Goal: Information Seeking & Learning: Learn about a topic

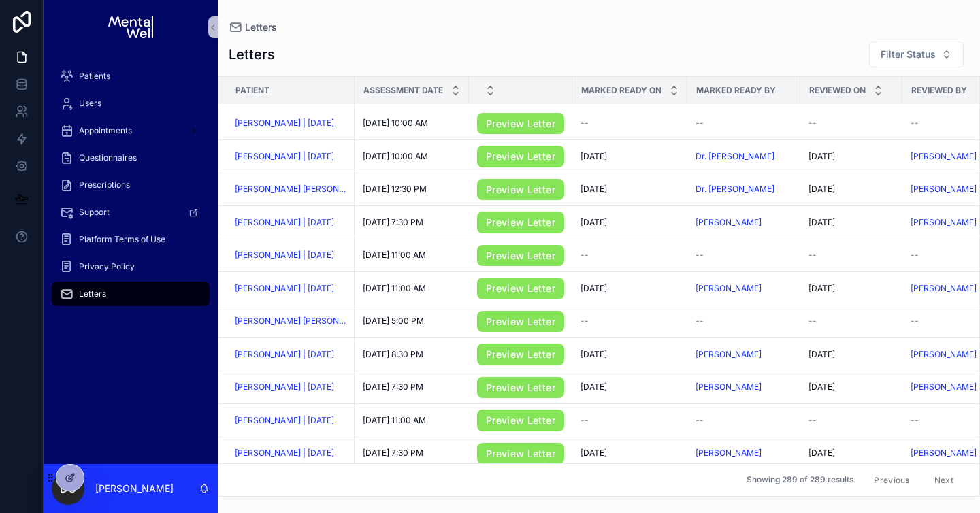
scroll to position [1260, 0]
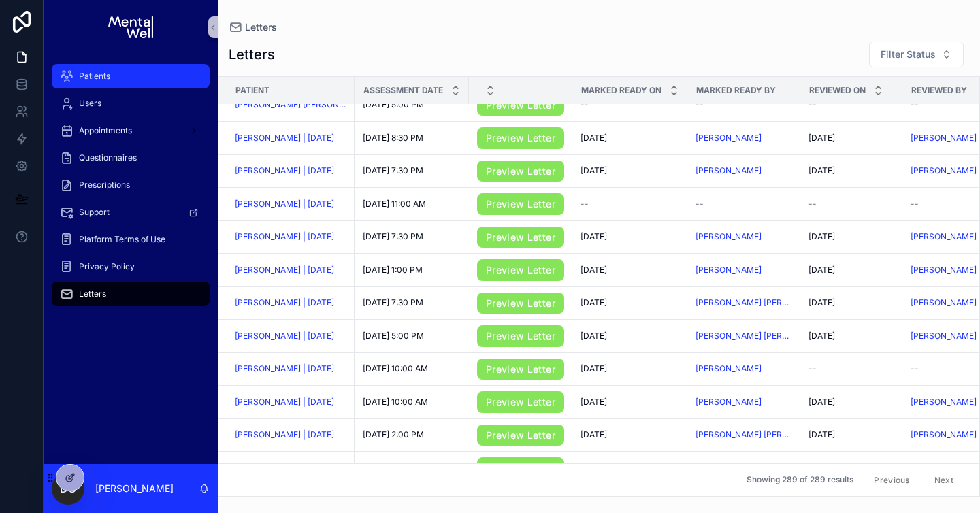
click at [106, 82] on div "Patients" at bounding box center [131, 76] width 142 height 22
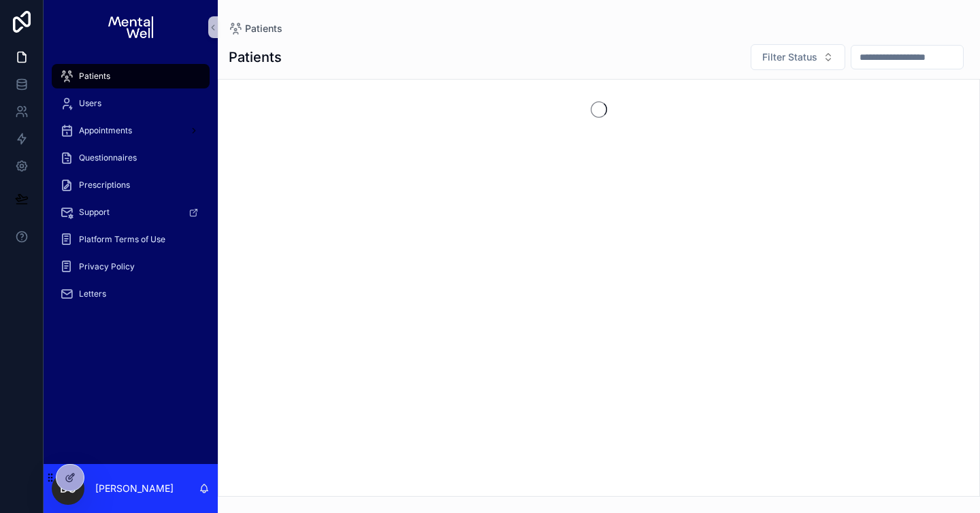
click at [886, 56] on input "scrollable content" at bounding box center [907, 57] width 112 height 19
click at [842, 55] on input "*******" at bounding box center [891, 57] width 112 height 19
type input "********"
click at [885, 58] on input "********" at bounding box center [891, 57] width 112 height 19
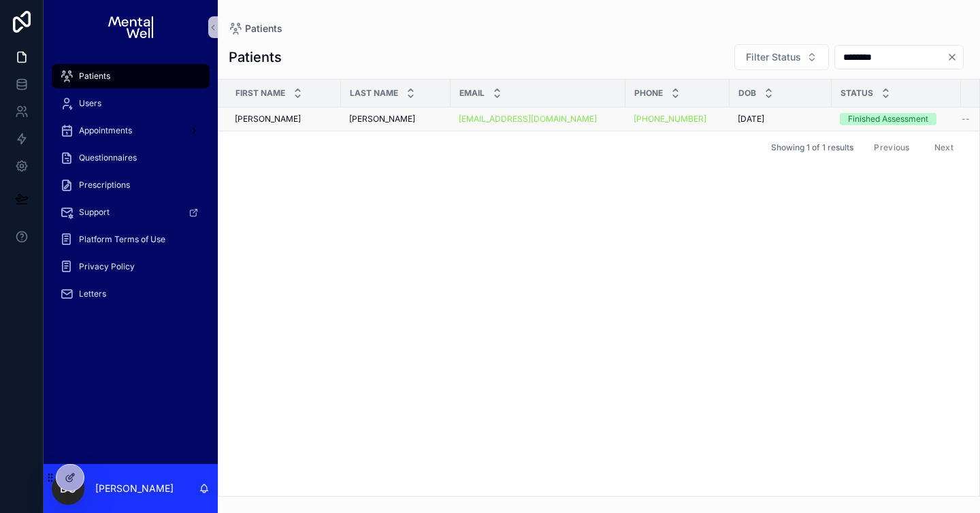
click at [405, 116] on div "[PERSON_NAME] [PERSON_NAME]" at bounding box center [395, 119] width 93 height 11
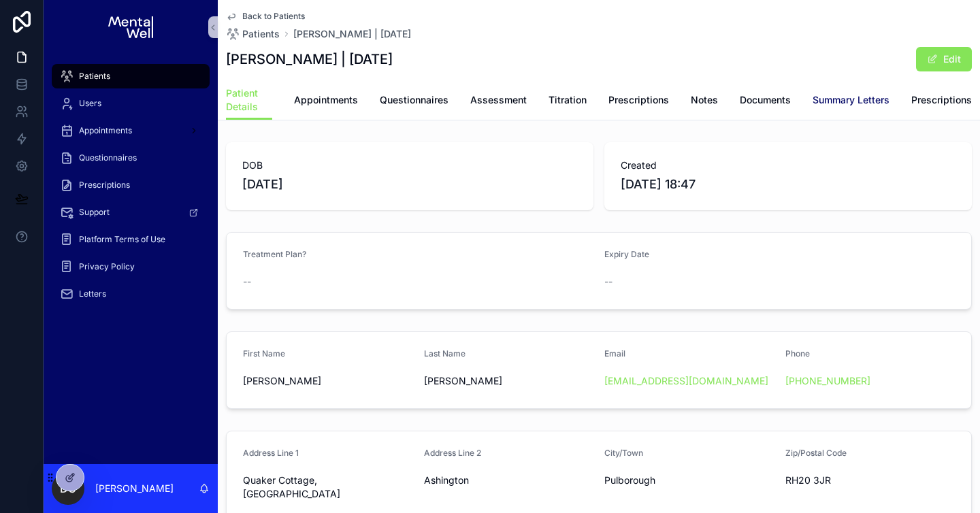
click at [827, 96] on span "Summary Letters" at bounding box center [850, 100] width 77 height 14
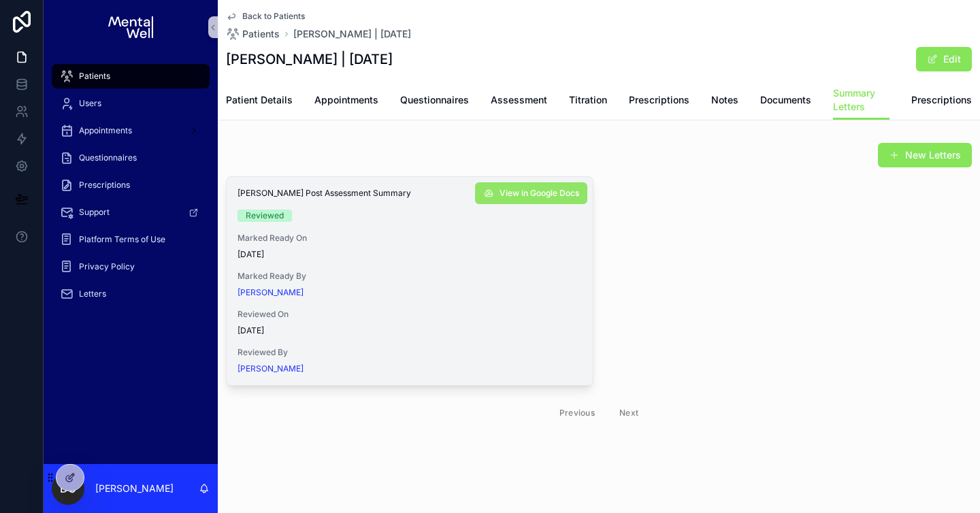
click at [499, 197] on span "View in Google Docs" at bounding box center [539, 193] width 80 height 11
click at [330, 96] on span "Appointments" at bounding box center [346, 100] width 64 height 14
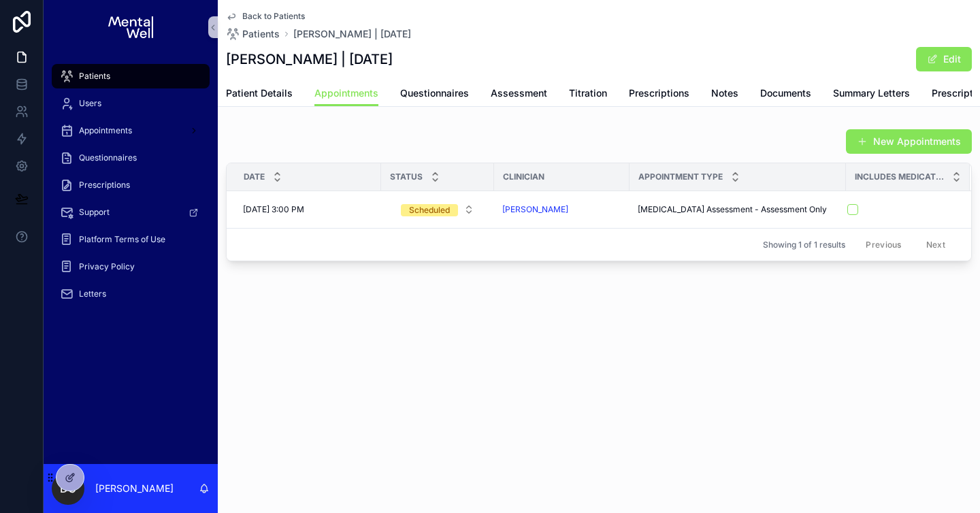
click at [110, 79] on span "Patients" at bounding box center [94, 76] width 31 height 11
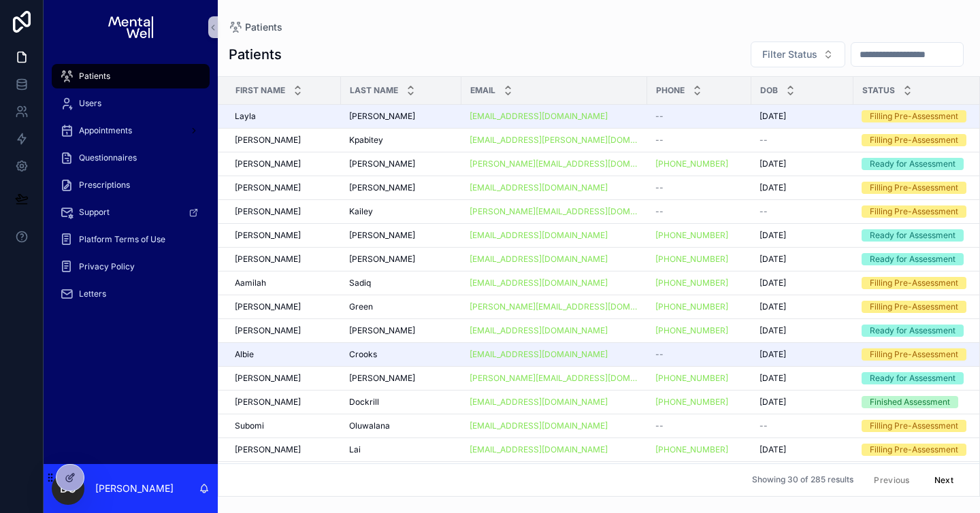
click at [897, 56] on input "scrollable content" at bounding box center [907, 54] width 112 height 19
type input "****"
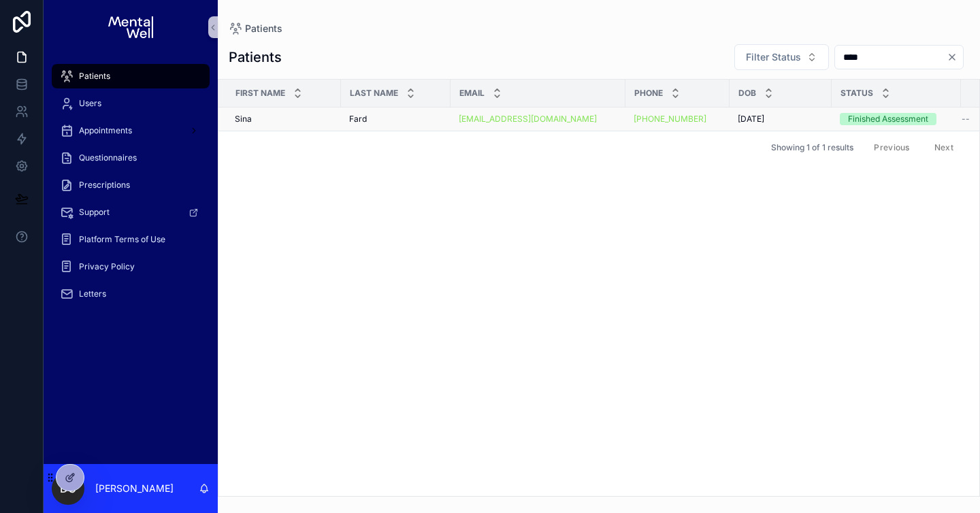
click at [393, 122] on div "[PERSON_NAME]" at bounding box center [395, 119] width 93 height 11
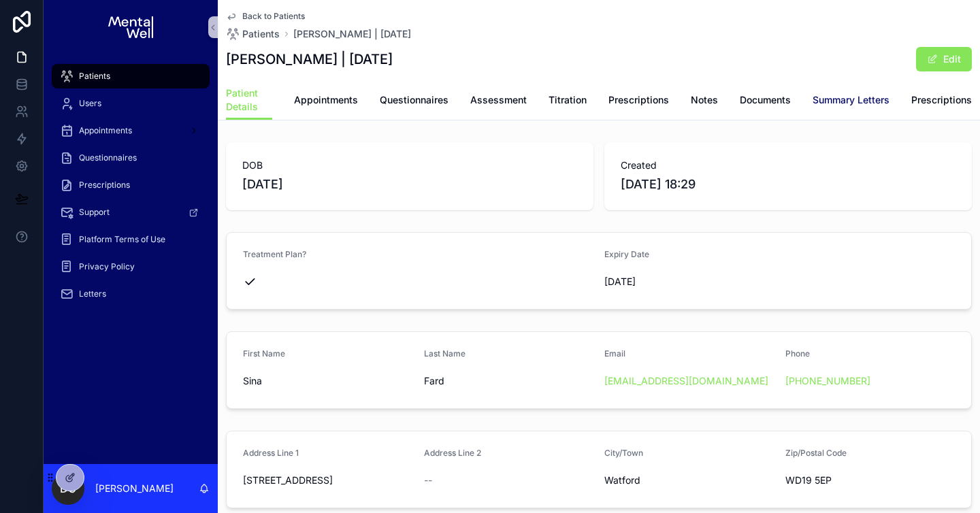
click at [824, 95] on span "Summary Letters" at bounding box center [850, 100] width 77 height 14
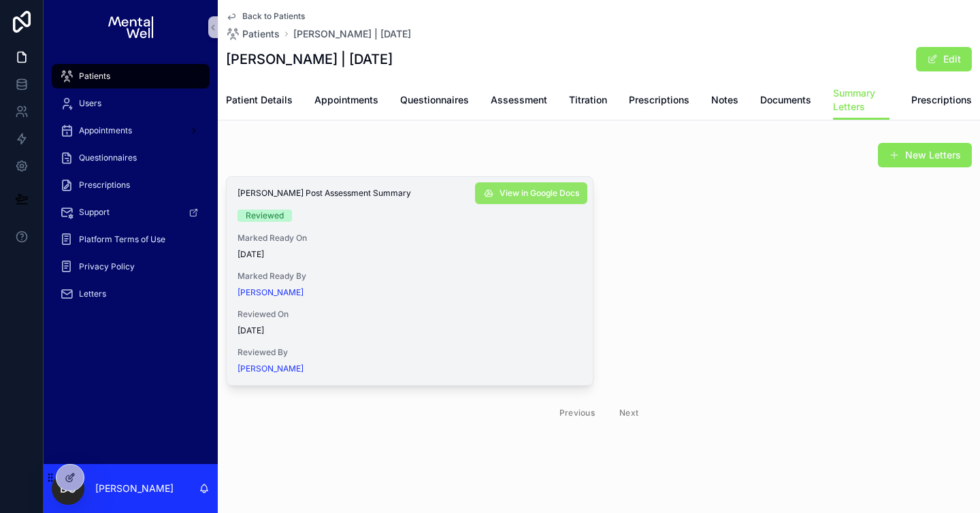
click at [529, 183] on button "View in Google Docs" at bounding box center [531, 193] width 112 height 22
click at [438, 103] on span "Questionnaires" at bounding box center [434, 100] width 69 height 14
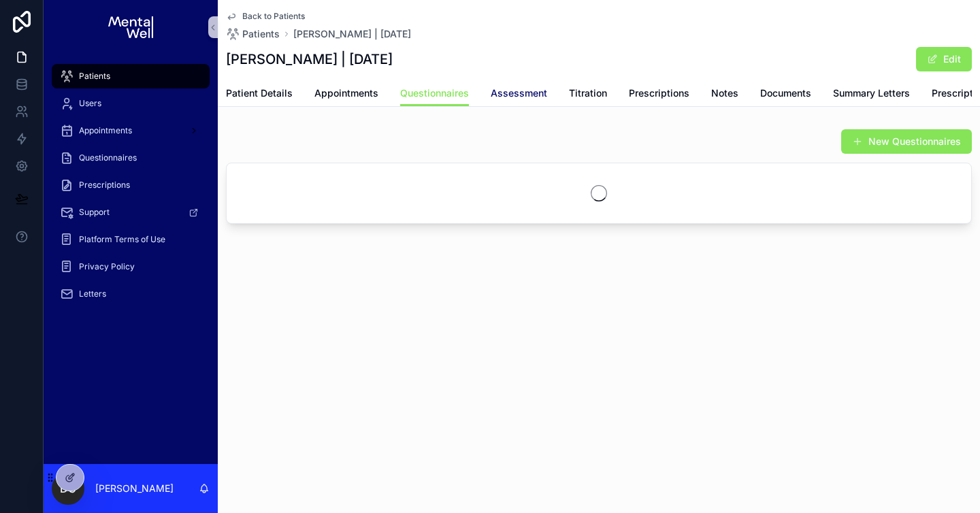
click at [506, 102] on link "Assessment" at bounding box center [519, 94] width 56 height 27
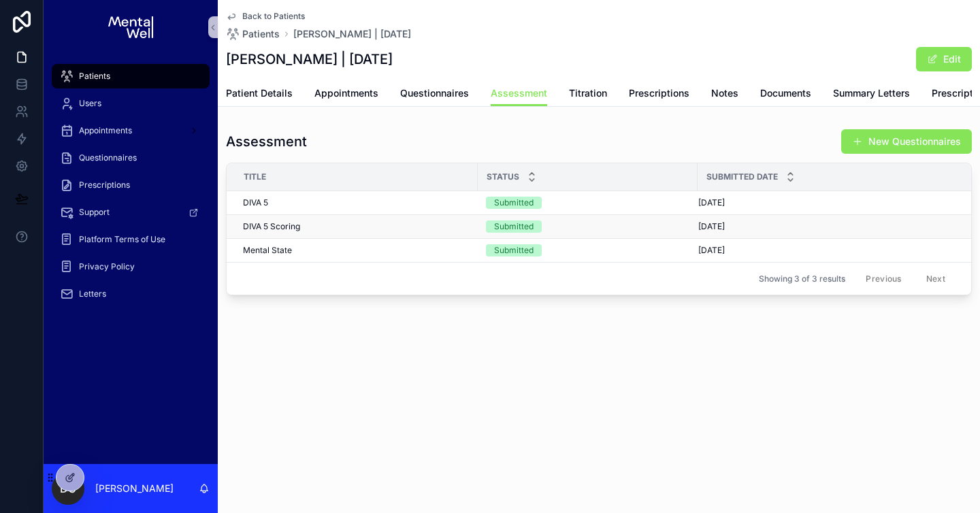
click at [385, 232] on div "DIVA 5 Scoring DIVA 5 Scoring" at bounding box center [356, 226] width 227 height 11
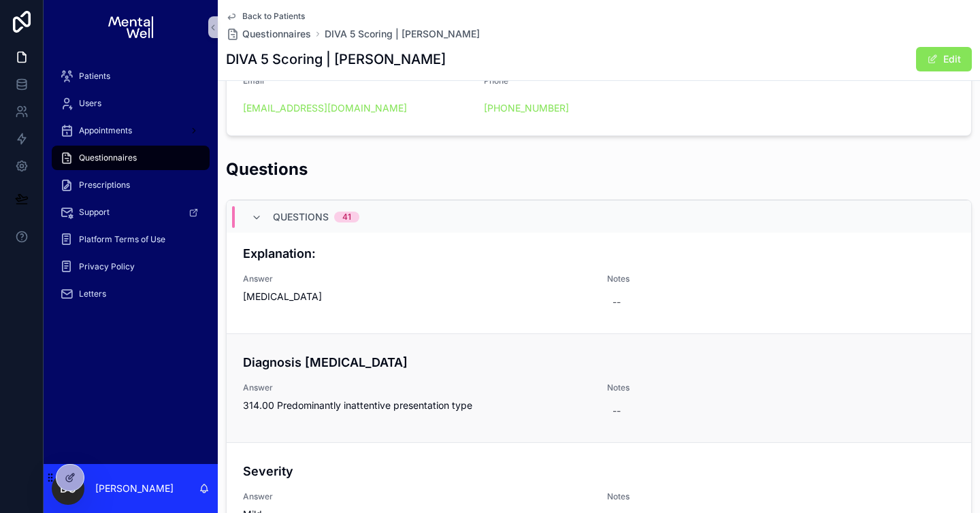
scroll to position [367, 0]
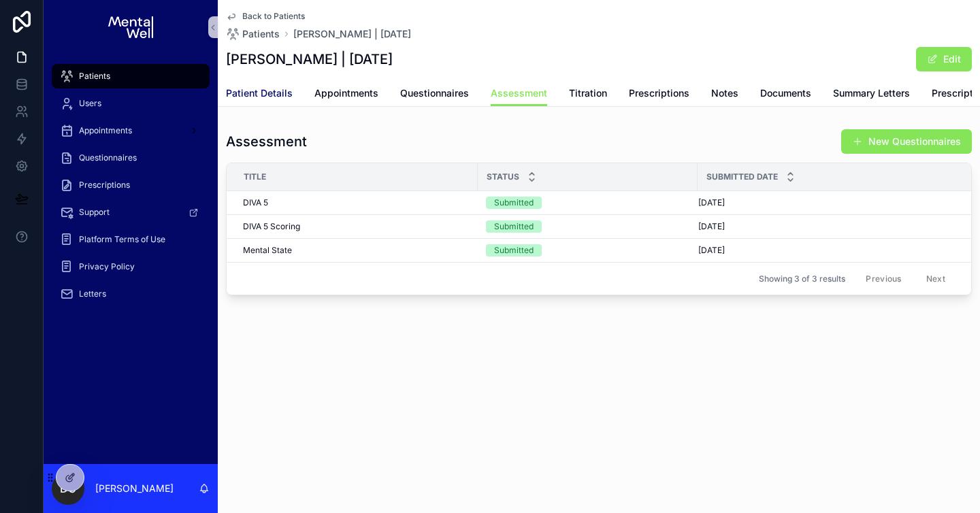
click at [255, 95] on span "Patient Details" at bounding box center [259, 93] width 67 height 14
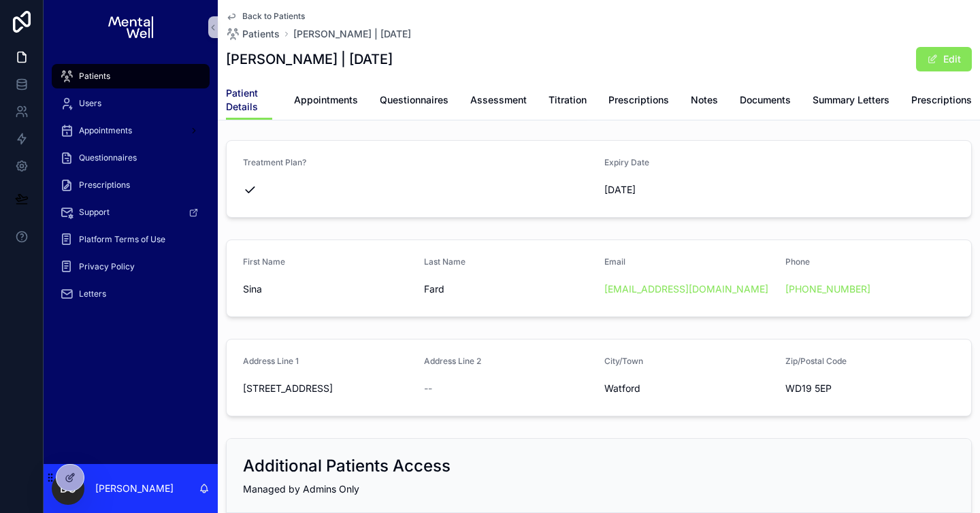
scroll to position [82, 0]
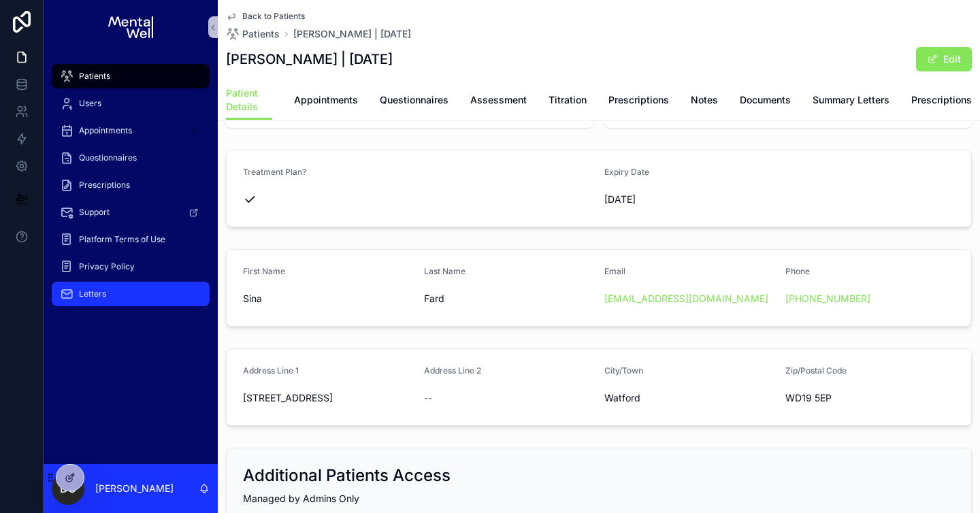
click at [125, 287] on div "Letters" at bounding box center [131, 294] width 142 height 22
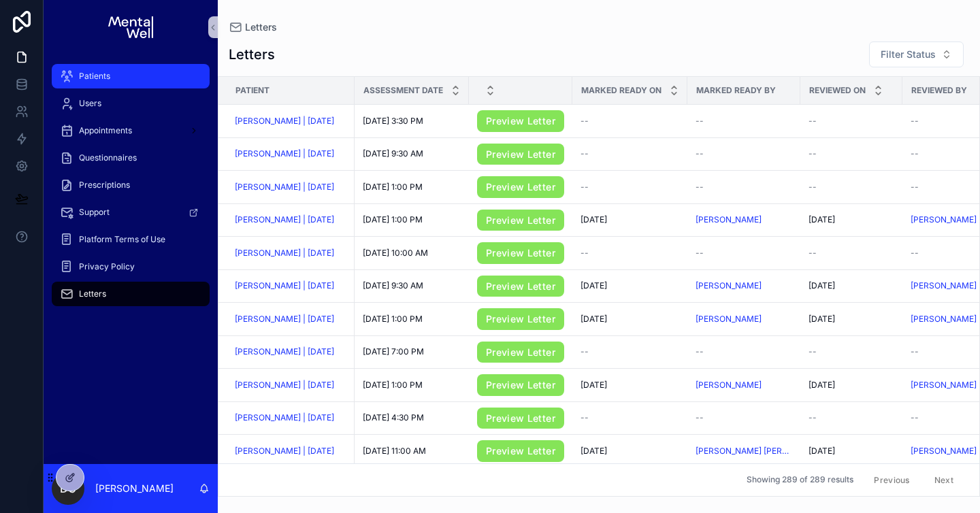
click at [163, 74] on div "Patients" at bounding box center [131, 76] width 142 height 22
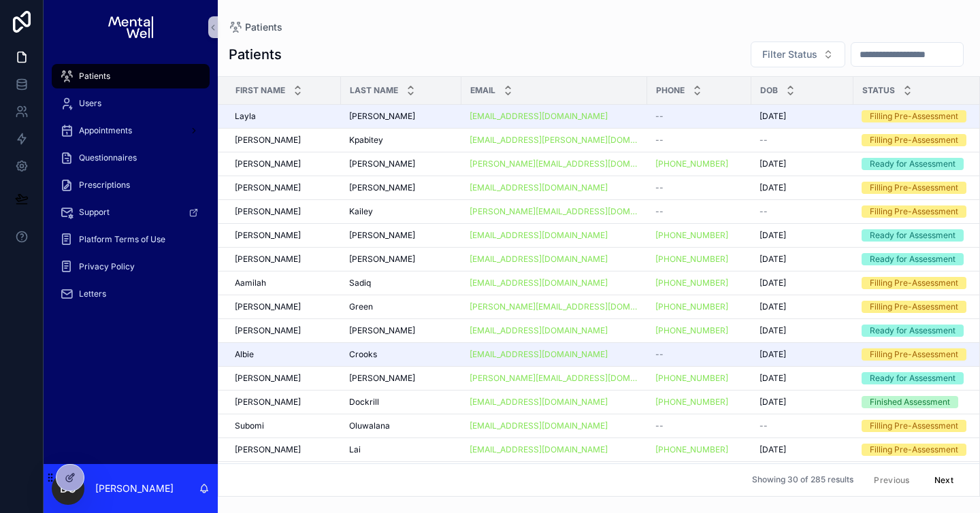
click at [881, 52] on input "scrollable content" at bounding box center [907, 54] width 112 height 19
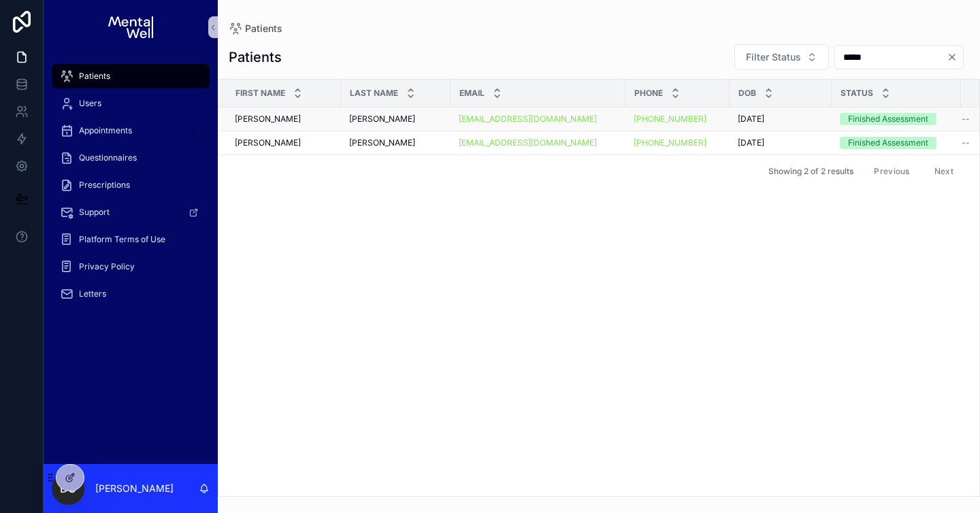
type input "*****"
click at [411, 121] on div "[PERSON_NAME] [PERSON_NAME]" at bounding box center [395, 119] width 93 height 11
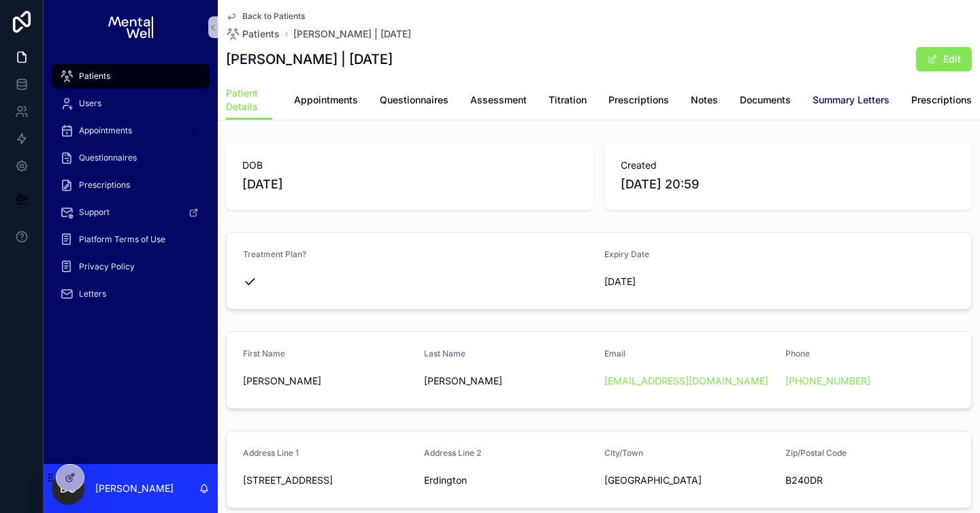
click at [844, 103] on span "Summary Letters" at bounding box center [850, 100] width 77 height 14
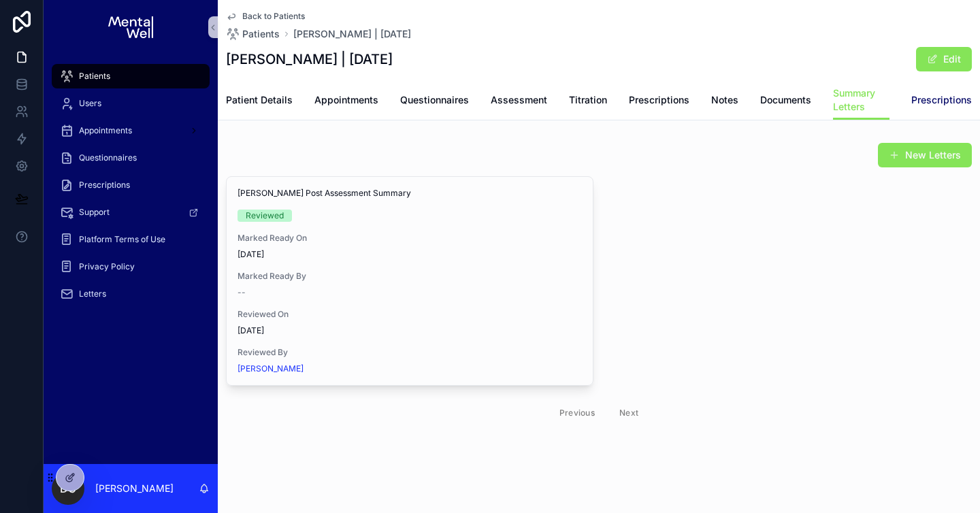
click at [917, 99] on span "Prescriptions" at bounding box center [941, 100] width 61 height 14
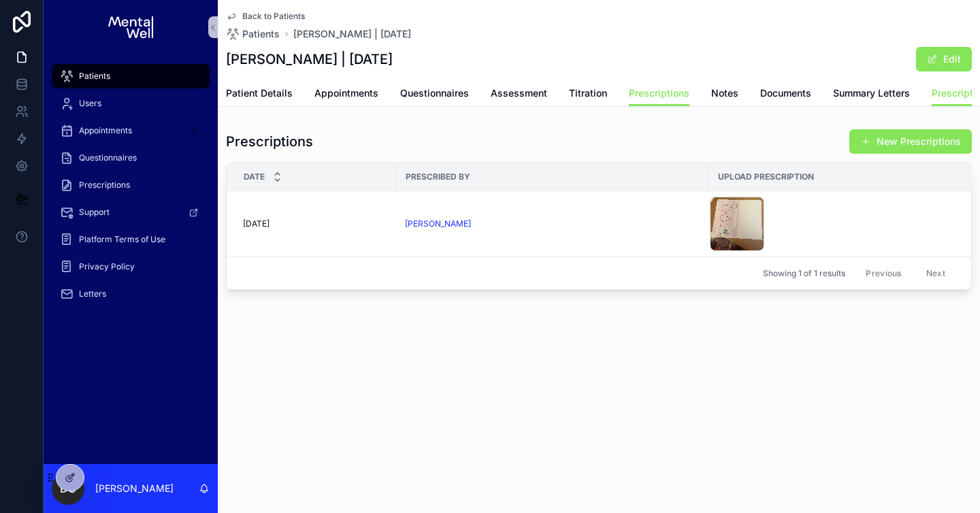
click at [470, 94] on div "Patient Details Appointments Questionnaires Assessment Titration Prescriptions …" at bounding box center [599, 93] width 746 height 26
click at [461, 95] on span "Questionnaires" at bounding box center [434, 93] width 69 height 14
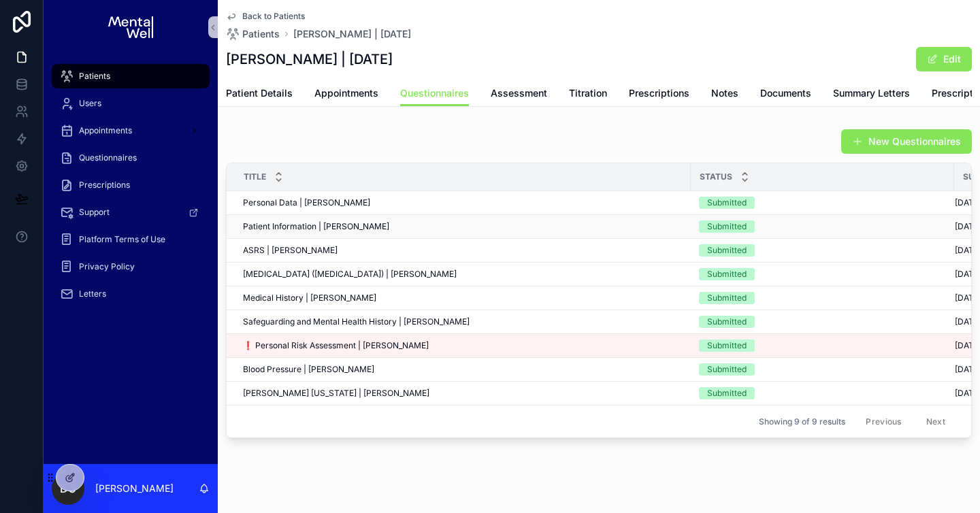
click at [357, 232] on span "Patient Information | [PERSON_NAME]" at bounding box center [316, 226] width 146 height 11
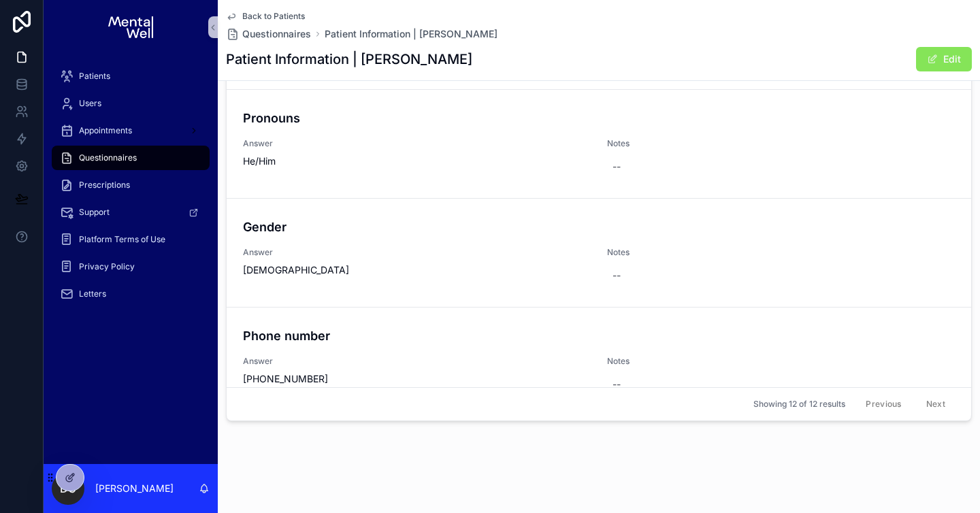
scroll to position [311, 0]
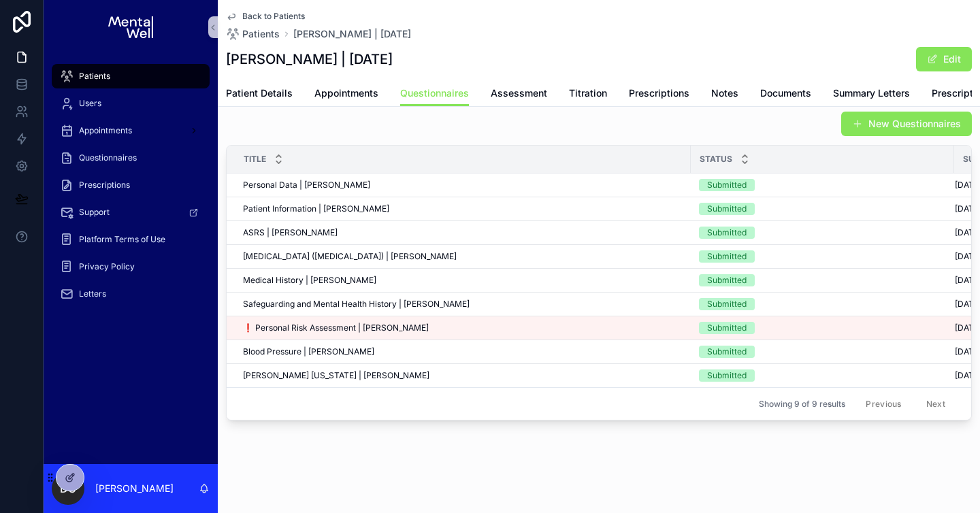
scroll to position [38, 0]
click at [599, 97] on span "Titration" at bounding box center [588, 93] width 38 height 14
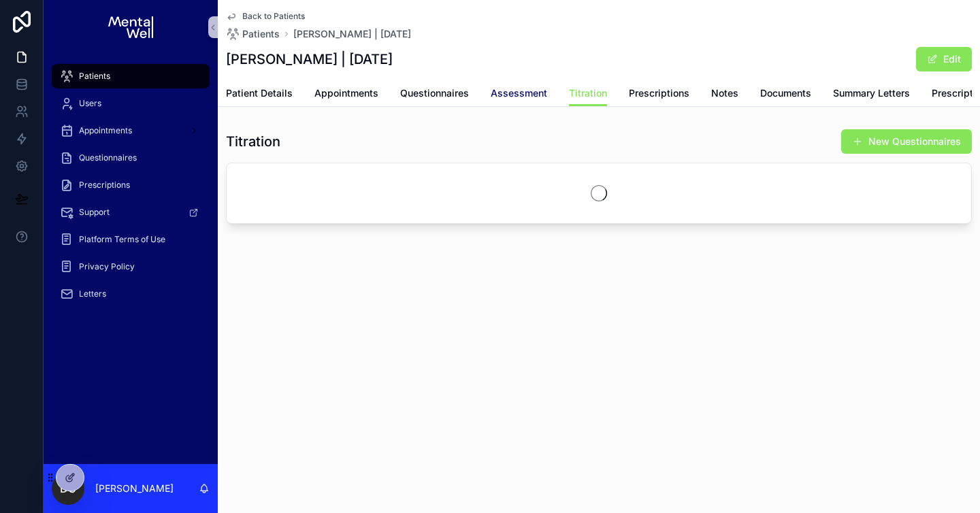
click at [493, 98] on span "Assessment" at bounding box center [519, 93] width 56 height 14
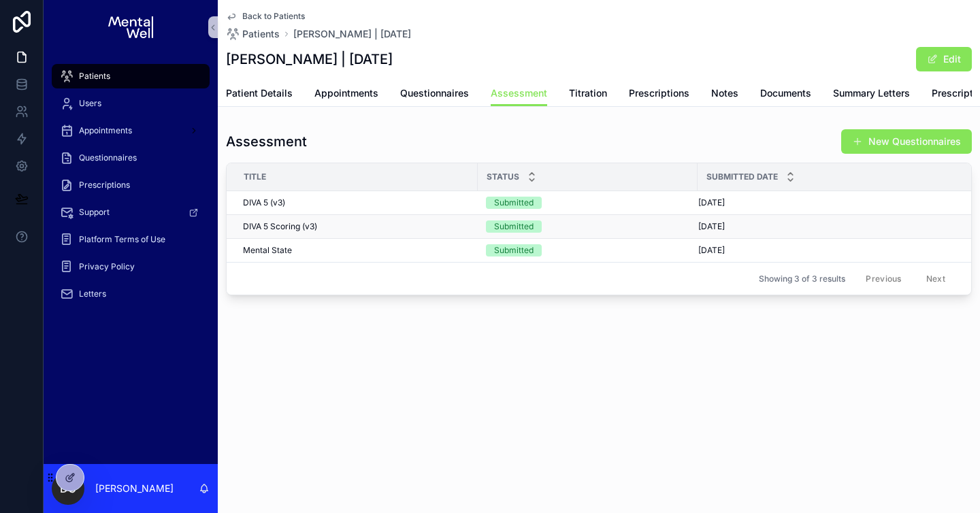
click at [357, 231] on div "DIVA 5 Scoring (v3) DIVA 5 Scoring (v3)" at bounding box center [356, 226] width 227 height 11
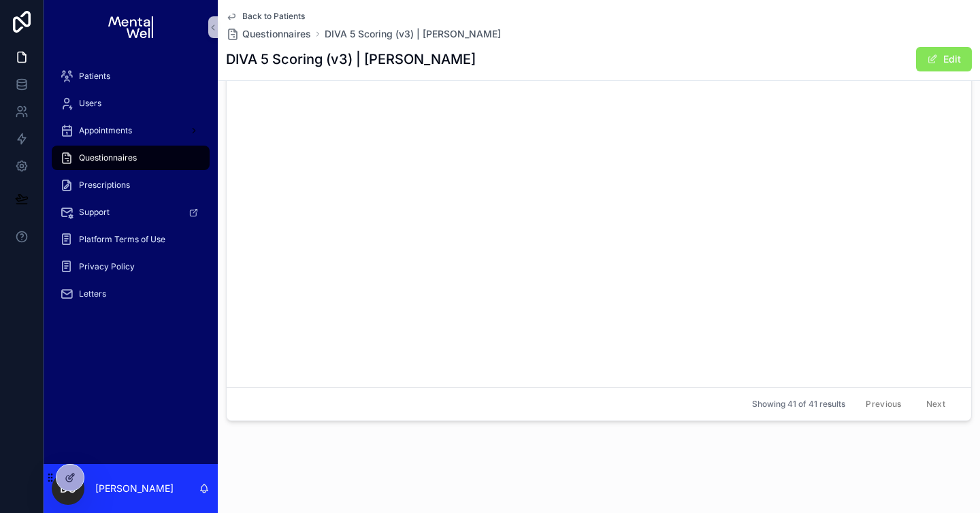
scroll to position [4350, 0]
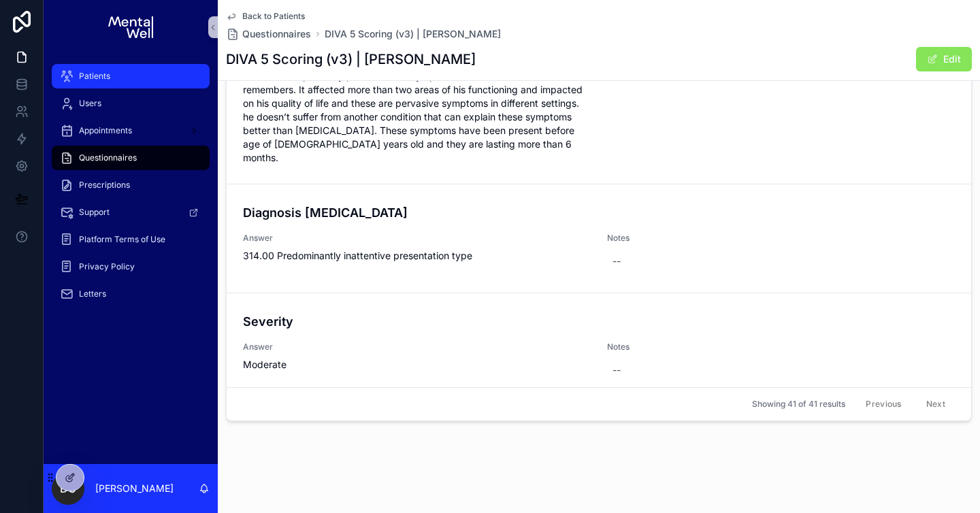
click at [114, 84] on div "Patients" at bounding box center [131, 76] width 142 height 22
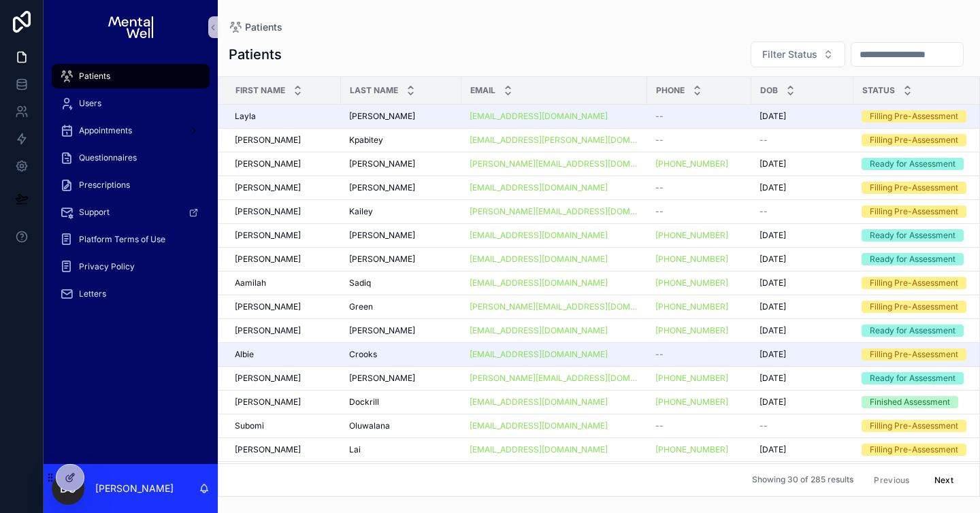
click at [856, 52] on input "scrollable content" at bounding box center [907, 54] width 112 height 19
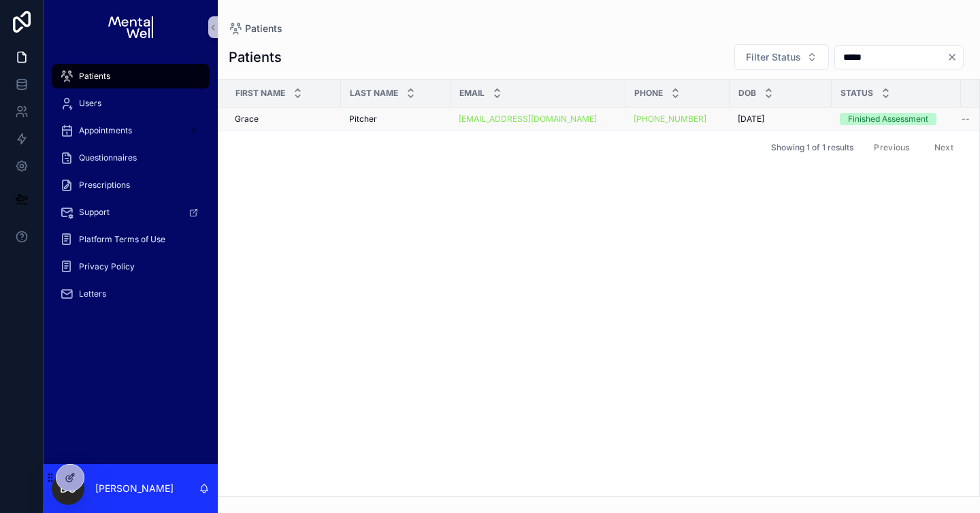
type input "*****"
click at [376, 118] on span "Pitcher" at bounding box center [363, 119] width 28 height 11
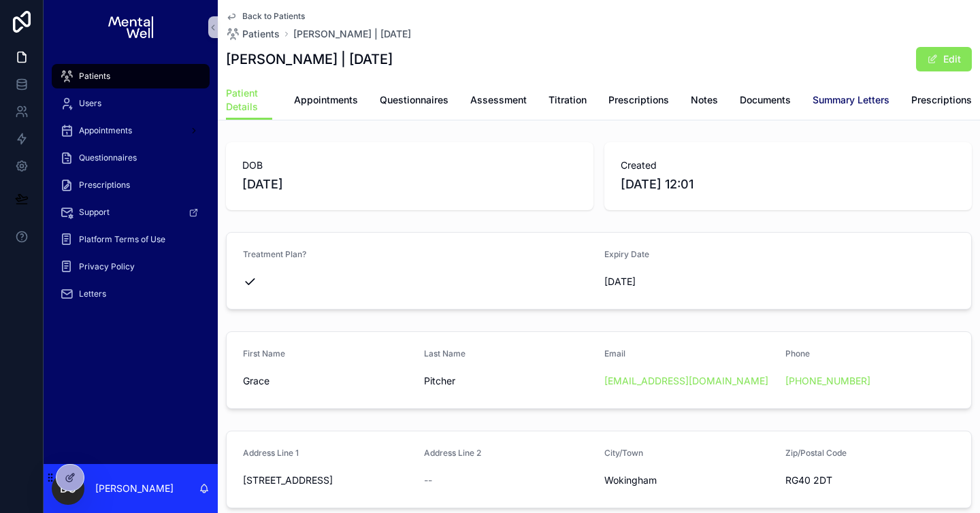
click at [873, 99] on span "Summary Letters" at bounding box center [850, 100] width 77 height 14
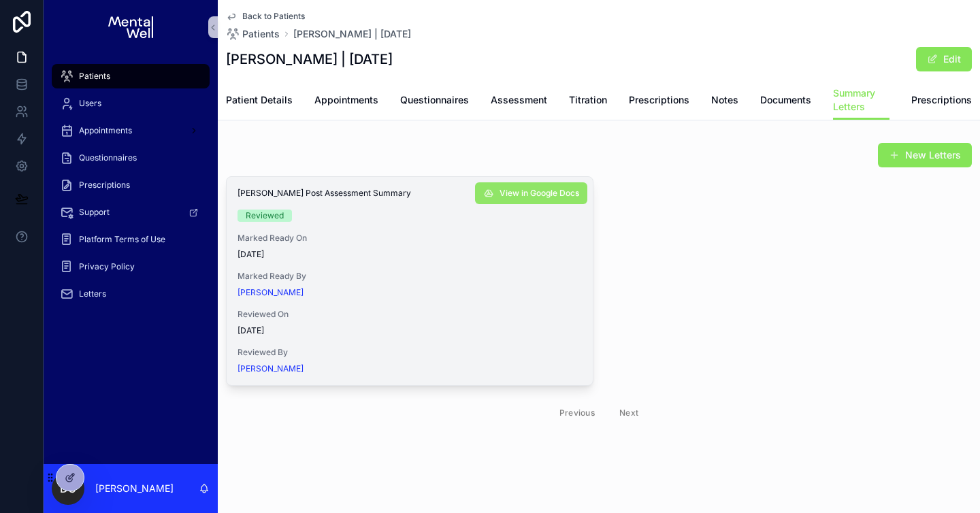
click at [487, 189] on icon "scrollable content" at bounding box center [488, 193] width 11 height 11
click at [282, 101] on span "Patient Details" at bounding box center [259, 100] width 67 height 14
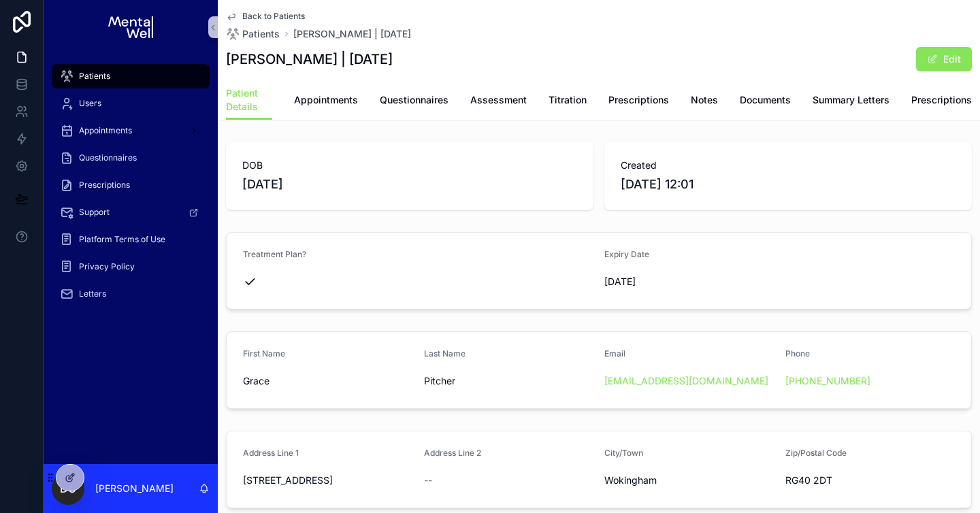
click at [359, 107] on div "Patient Details Appointments Questionnaires Assessment Titration Prescriptions …" at bounding box center [599, 99] width 746 height 39
click at [333, 101] on span "Appointments" at bounding box center [326, 100] width 64 height 14
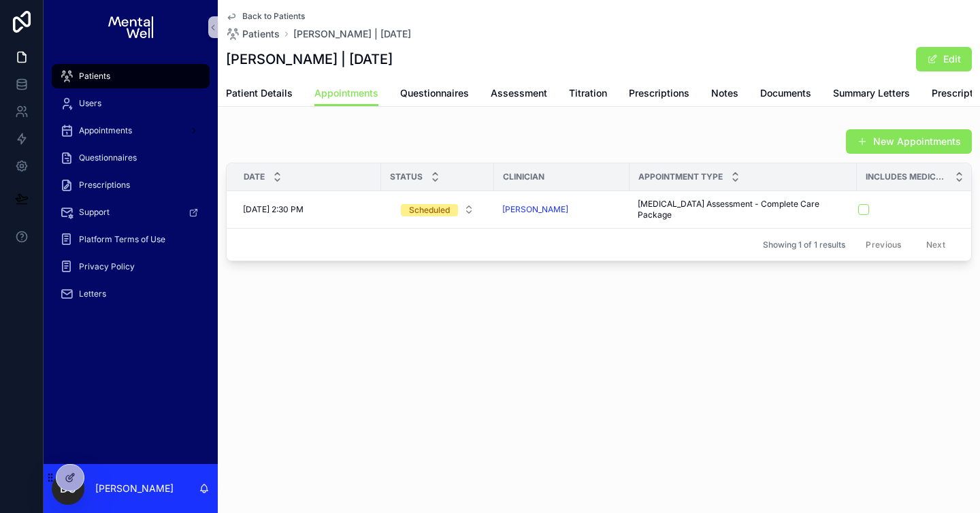
click at [131, 77] on div "Patients" at bounding box center [131, 76] width 142 height 22
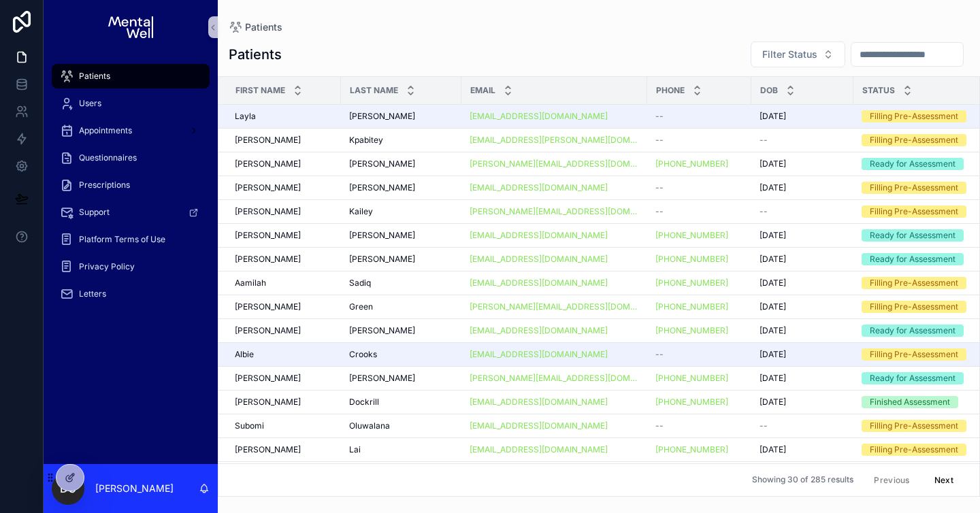
click at [927, 55] on input "scrollable content" at bounding box center [907, 54] width 112 height 19
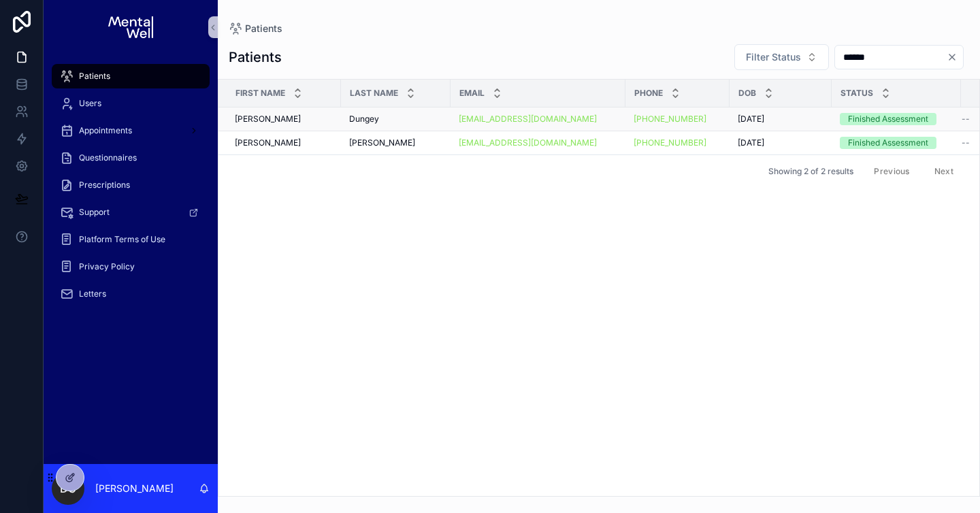
type input "******"
click at [359, 113] on td "Dungey Dungey" at bounding box center [396, 120] width 110 height 24
click at [397, 112] on td "Dungey Dungey" at bounding box center [396, 120] width 110 height 24
click at [396, 118] on div "Dungey Dungey" at bounding box center [395, 119] width 93 height 11
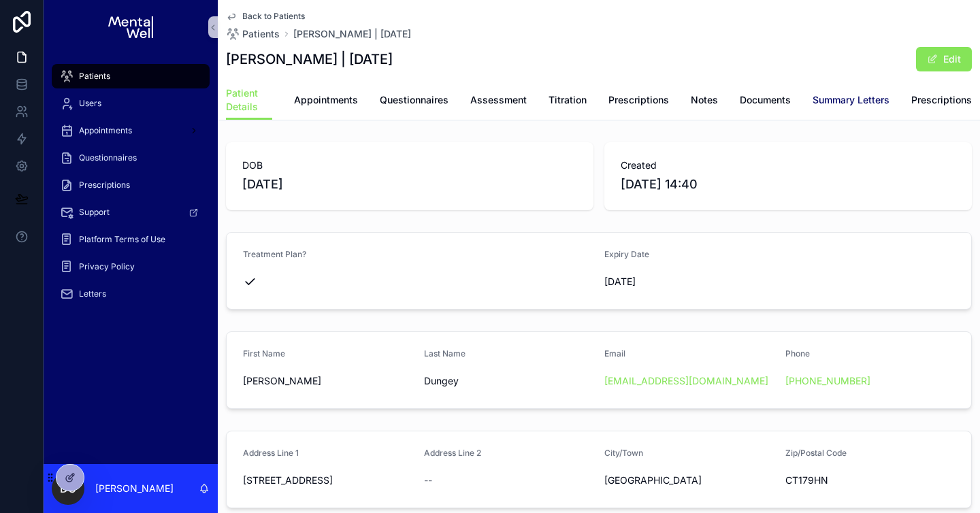
click at [857, 109] on link "Summary Letters" at bounding box center [850, 101] width 77 height 27
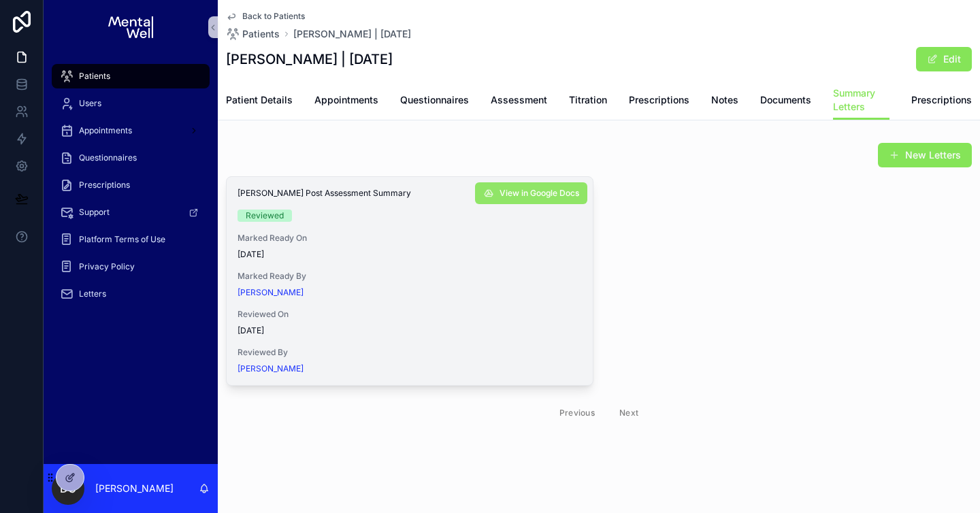
click at [525, 192] on span "View in Google Docs" at bounding box center [539, 193] width 80 height 11
click at [95, 71] on span "Patients" at bounding box center [94, 76] width 31 height 11
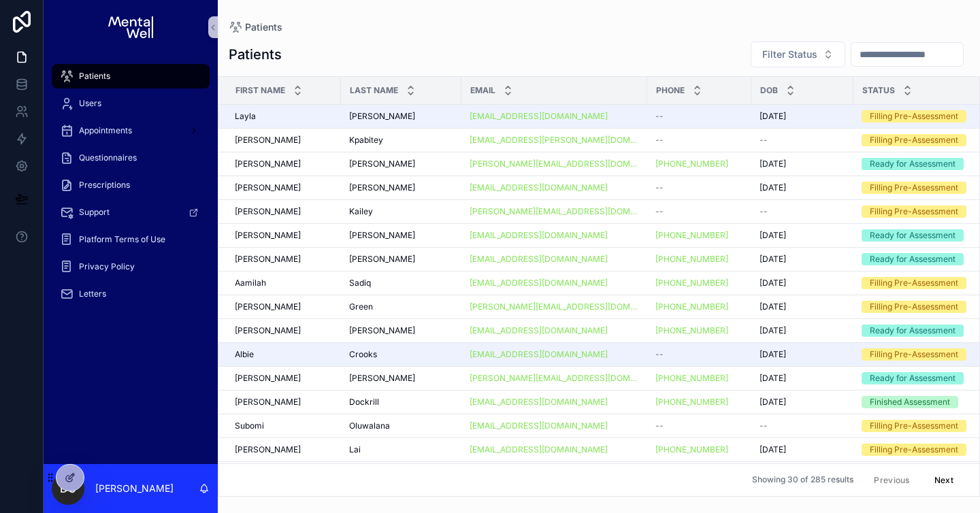
click at [852, 59] on input "scrollable content" at bounding box center [907, 54] width 112 height 19
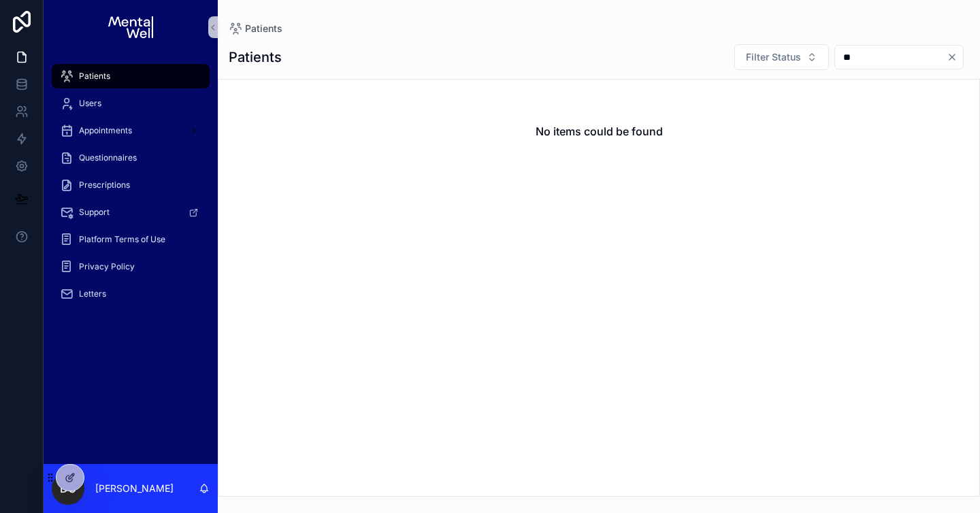
type input "**"
click at [950, 59] on icon "Clear" at bounding box center [951, 56] width 5 height 5
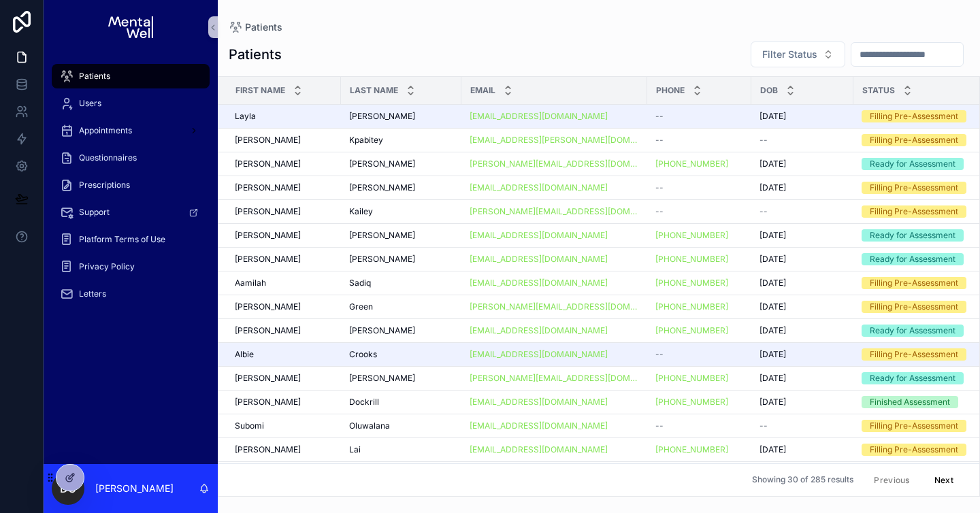
click at [871, 56] on input "scrollable content" at bounding box center [907, 54] width 112 height 19
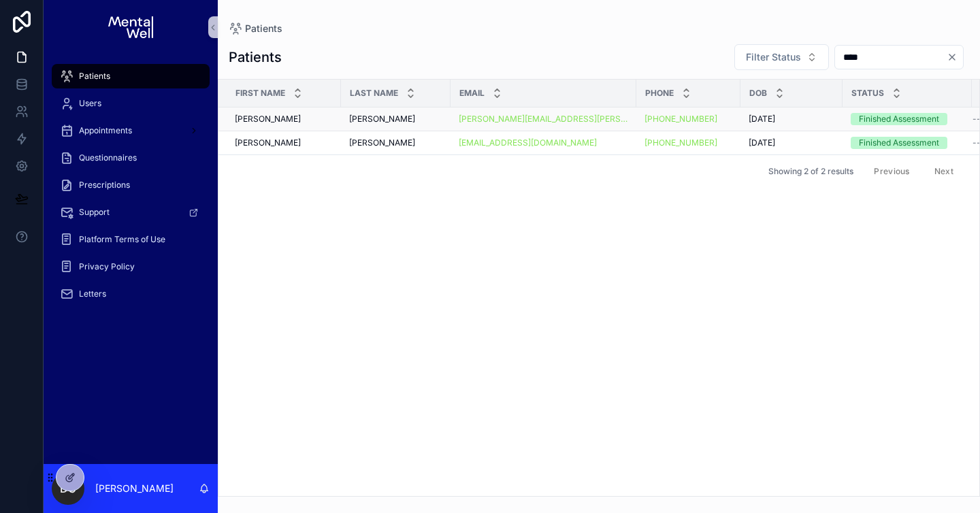
type input "****"
click at [399, 119] on div "[PERSON_NAME]" at bounding box center [395, 119] width 93 height 11
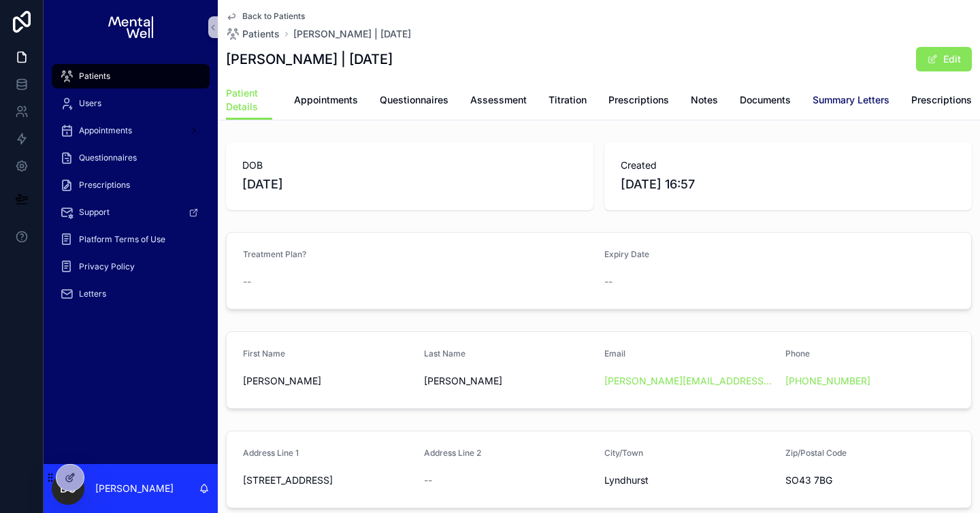
click at [854, 103] on span "Summary Letters" at bounding box center [850, 100] width 77 height 14
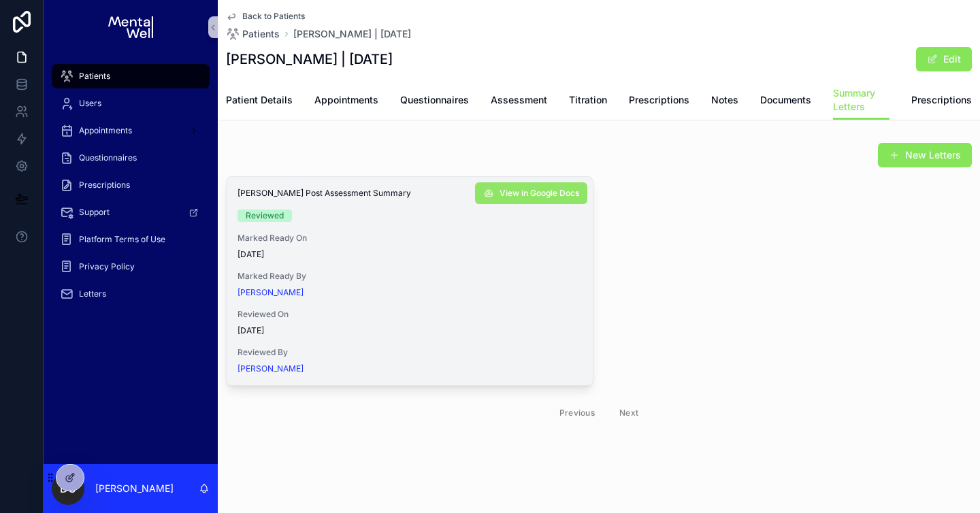
click at [527, 199] on button "View in Google Docs" at bounding box center [531, 193] width 112 height 22
click at [430, 109] on link "Questionnaires" at bounding box center [434, 101] width 69 height 27
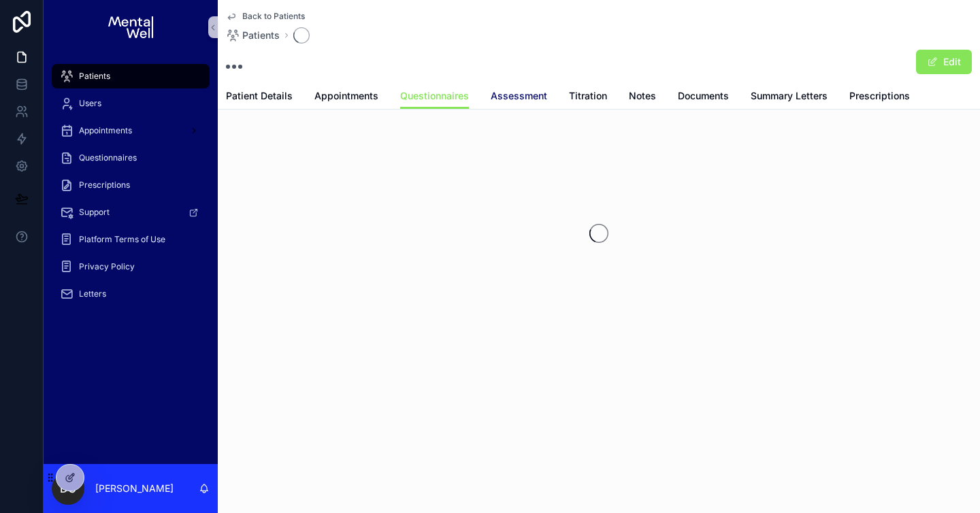
click at [519, 106] on div "Patient Details Appointments Questionnaires Assessment Titration Notes Document…" at bounding box center [599, 96] width 746 height 26
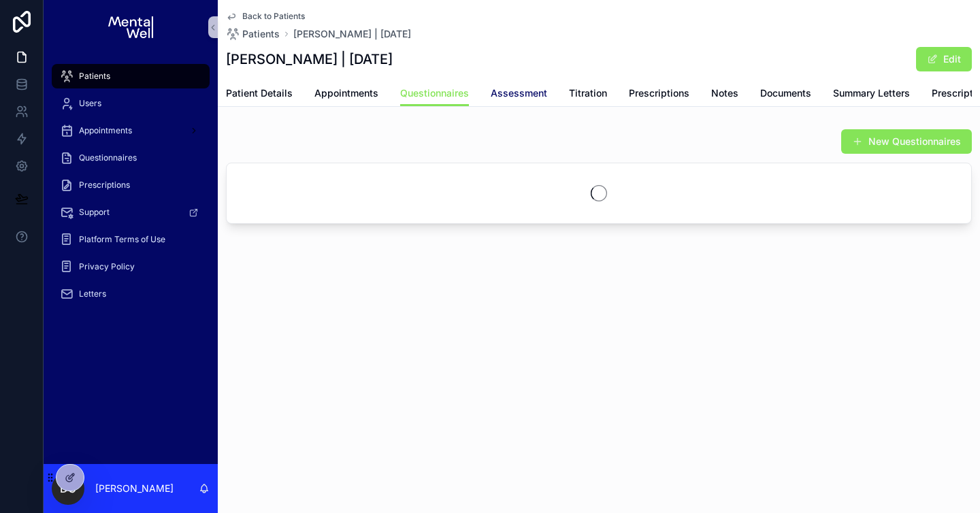
click at [520, 97] on span "Assessment" at bounding box center [519, 93] width 56 height 14
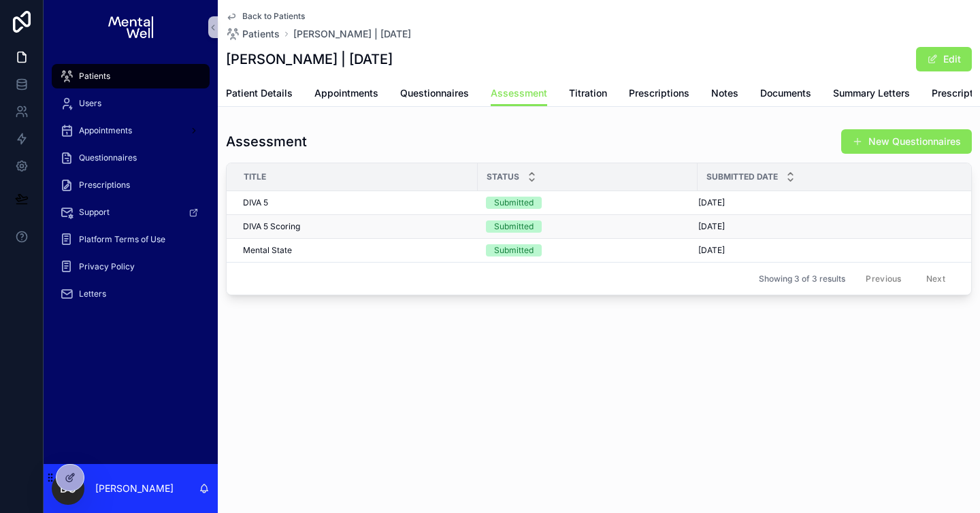
click at [421, 232] on div "DIVA 5 Scoring DIVA 5 Scoring" at bounding box center [356, 226] width 227 height 11
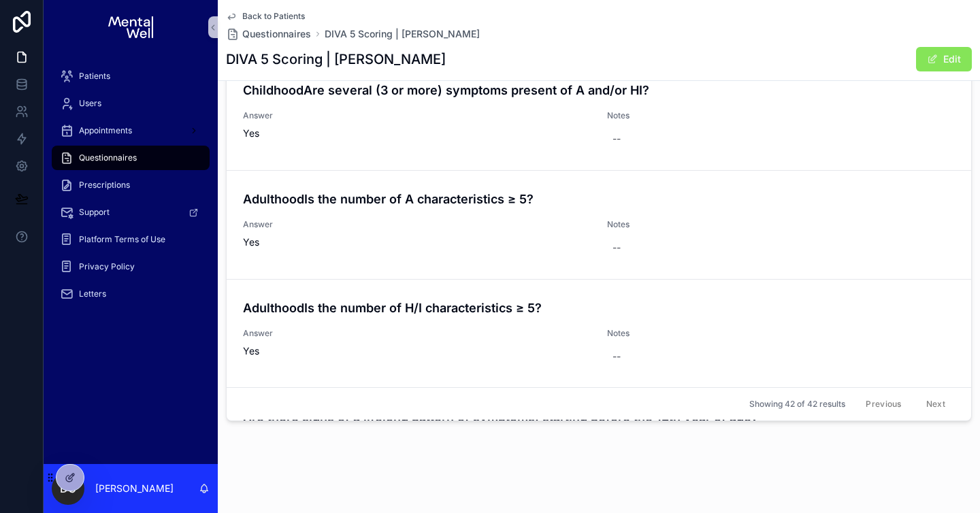
scroll to position [4361, 0]
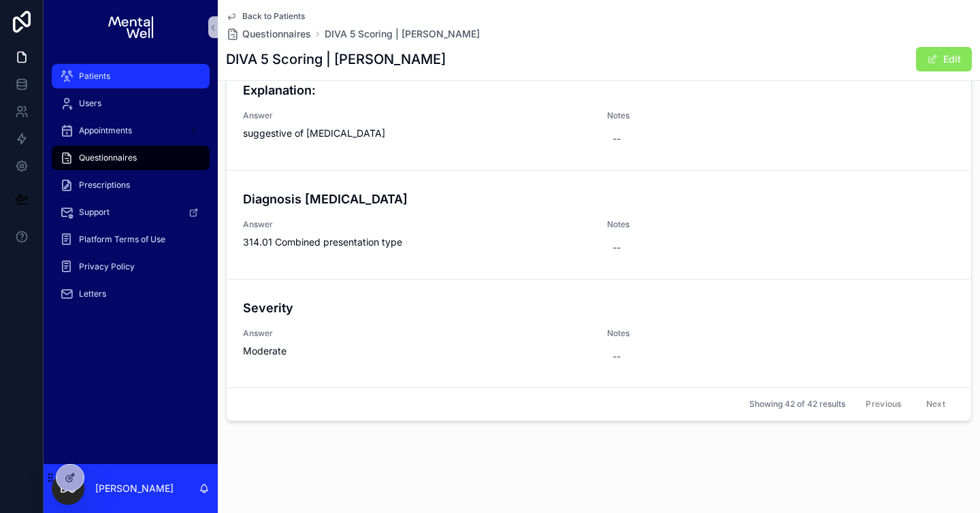
click at [130, 81] on div "Patients" at bounding box center [131, 76] width 142 height 22
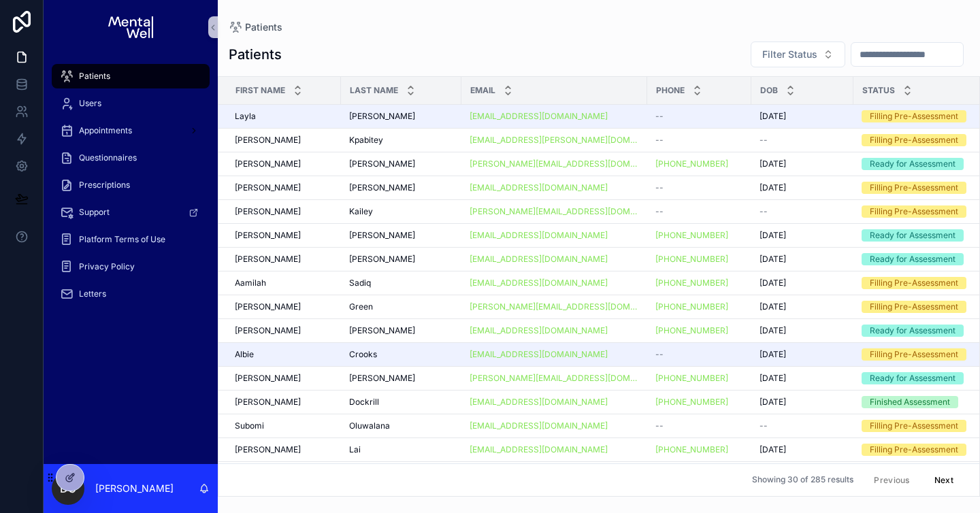
click at [876, 52] on input "scrollable content" at bounding box center [907, 54] width 112 height 19
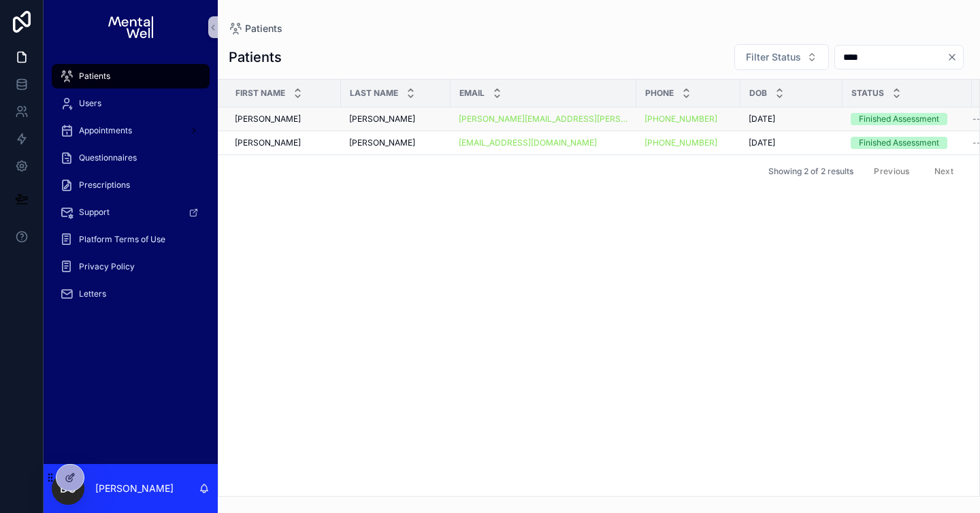
type input "****"
click at [430, 125] on td "[PERSON_NAME]" at bounding box center [396, 120] width 110 height 24
click at [428, 124] on div "[PERSON_NAME]" at bounding box center [395, 119] width 93 height 11
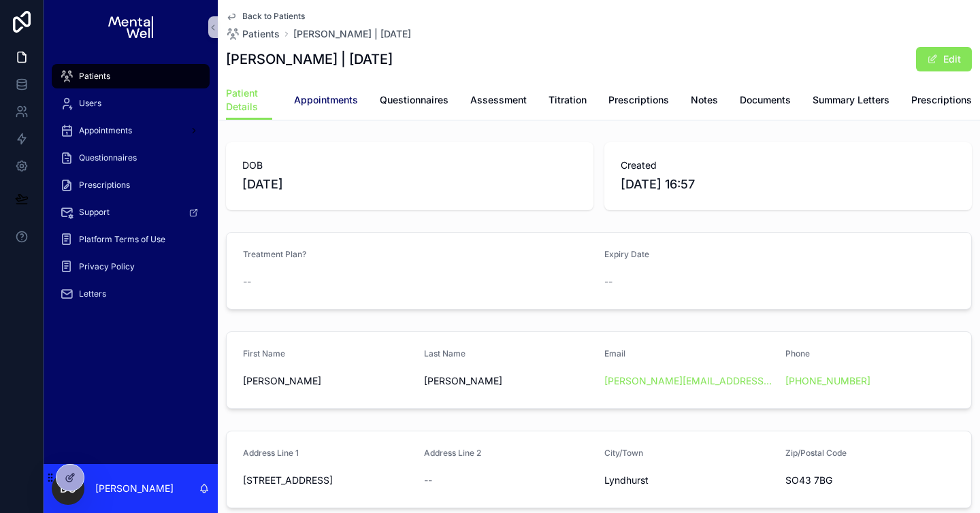
click at [325, 101] on span "Appointments" at bounding box center [326, 100] width 64 height 14
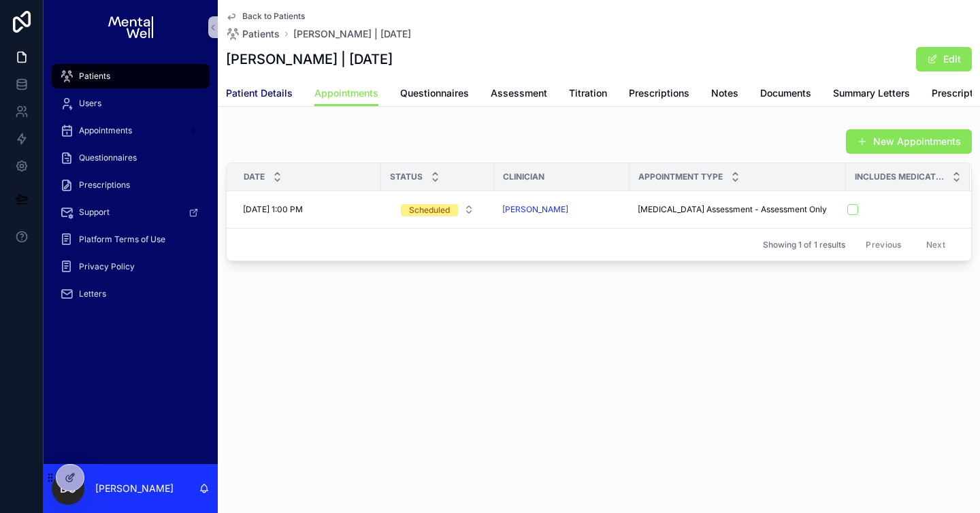
click at [243, 97] on span "Patient Details" at bounding box center [259, 93] width 67 height 14
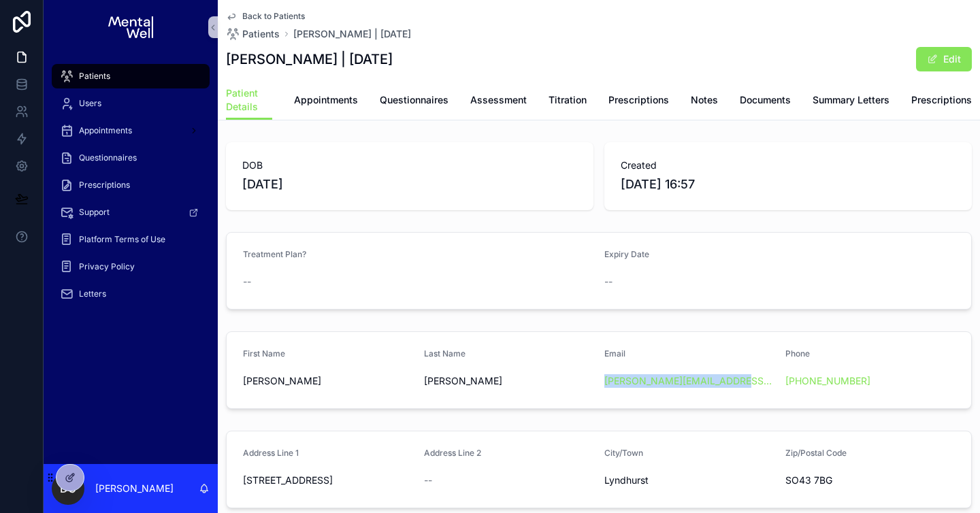
click at [160, 80] on div "Patients" at bounding box center [131, 76] width 142 height 22
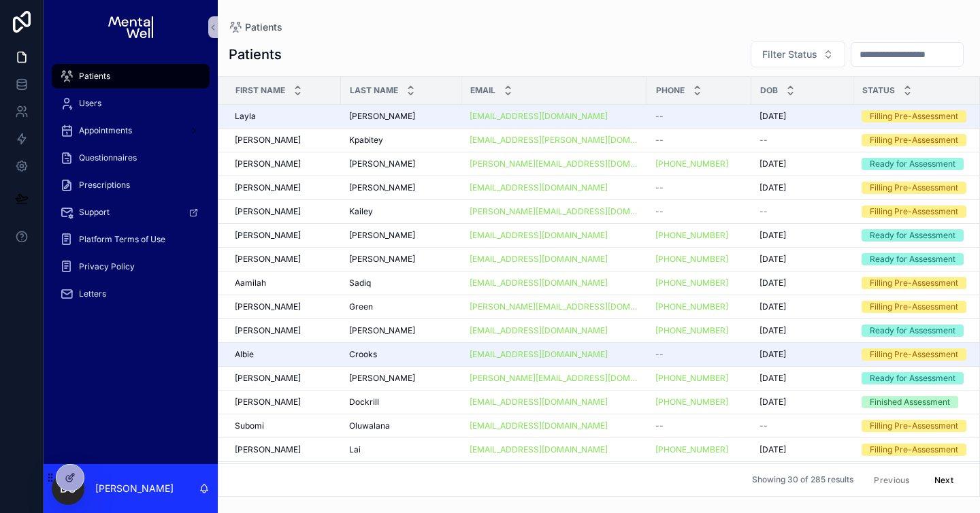
click at [868, 51] on input "scrollable content" at bounding box center [907, 54] width 112 height 19
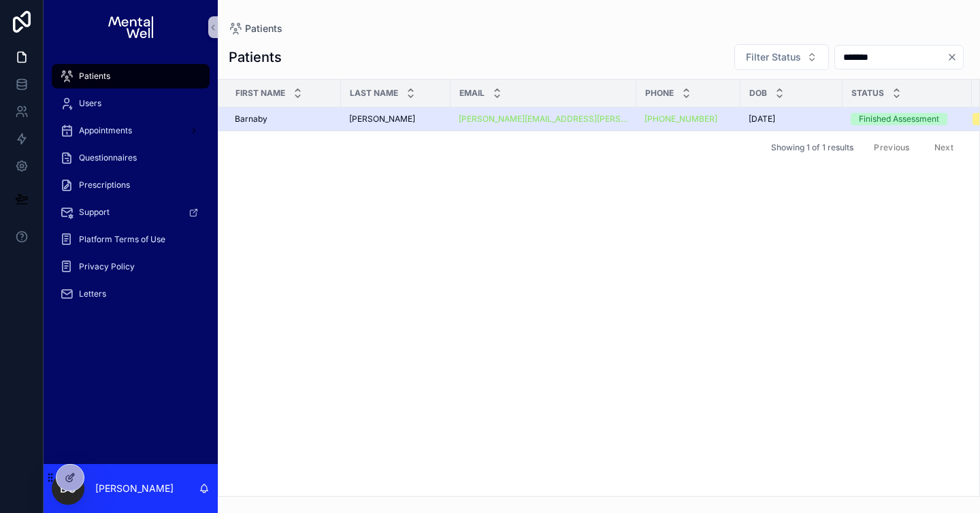
type input "*******"
click at [396, 114] on div "[PERSON_NAME]" at bounding box center [395, 119] width 93 height 11
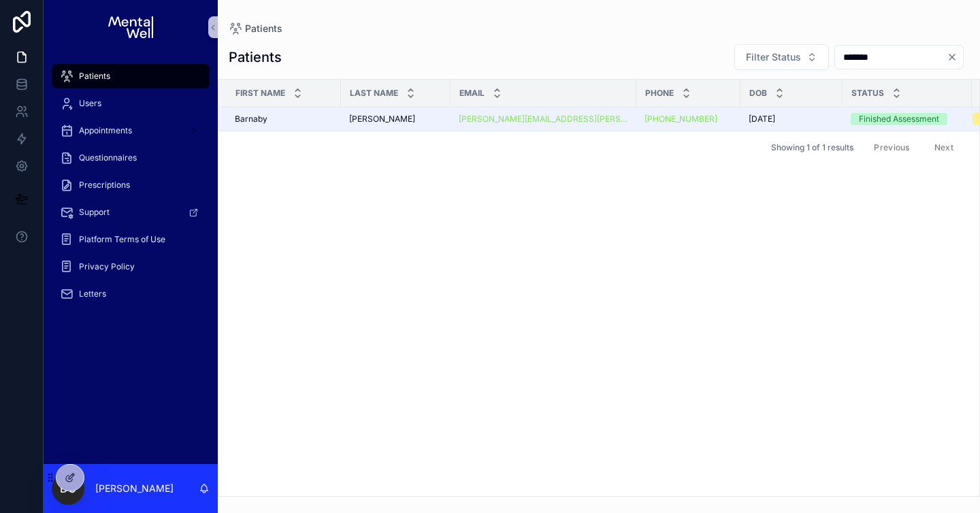
click at [835, 59] on input "*******" at bounding box center [891, 57] width 112 height 19
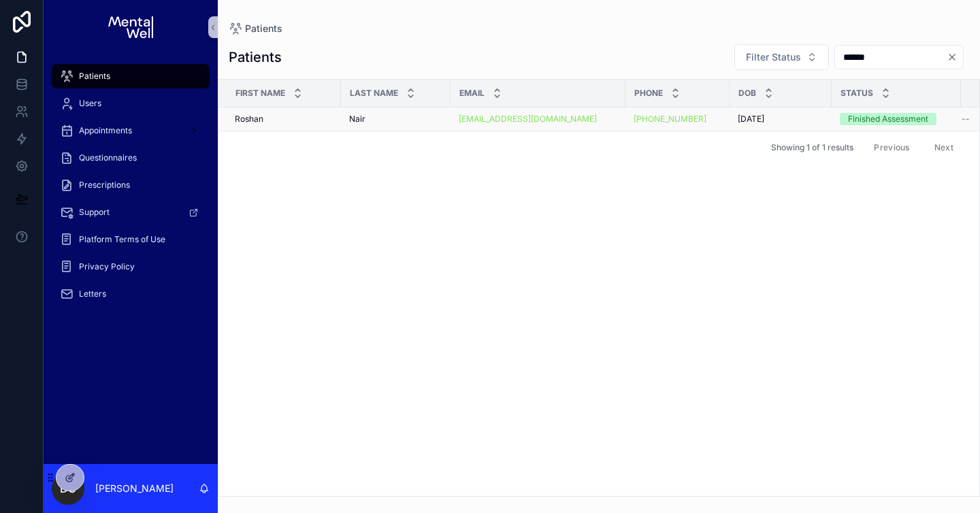
type input "******"
click at [401, 122] on div "[PERSON_NAME] [PERSON_NAME]" at bounding box center [395, 119] width 93 height 11
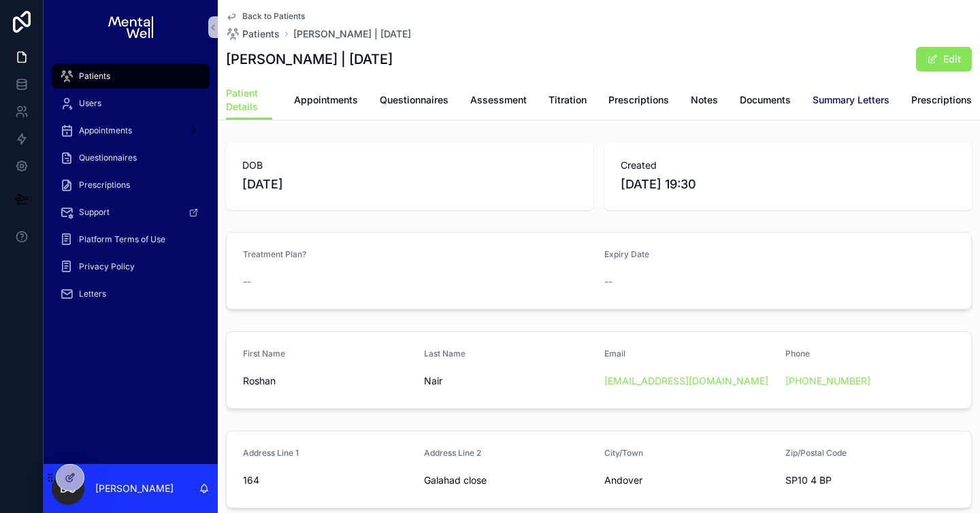
click at [844, 105] on span "Summary Letters" at bounding box center [850, 100] width 77 height 14
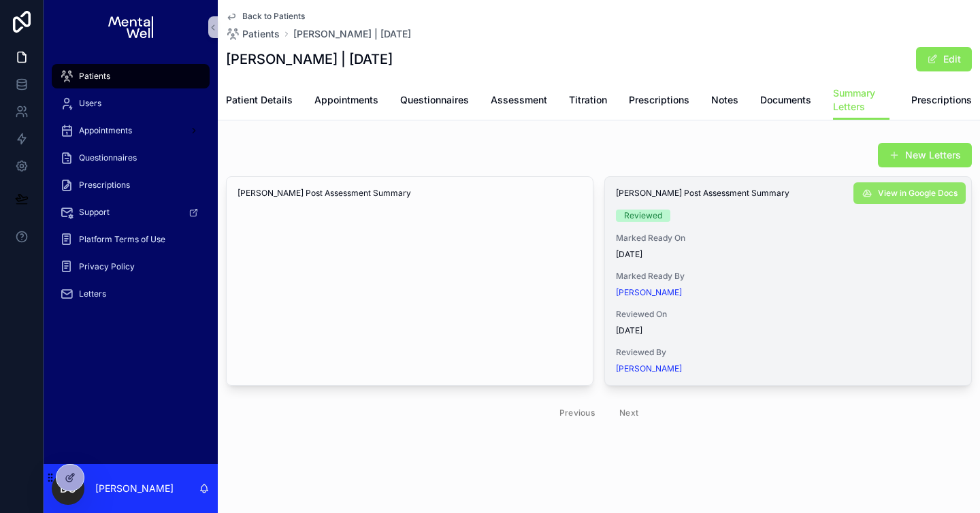
click at [887, 198] on span "View in Google Docs" at bounding box center [918, 193] width 80 height 11
click at [400, 96] on span "Questionnaires" at bounding box center [434, 100] width 69 height 14
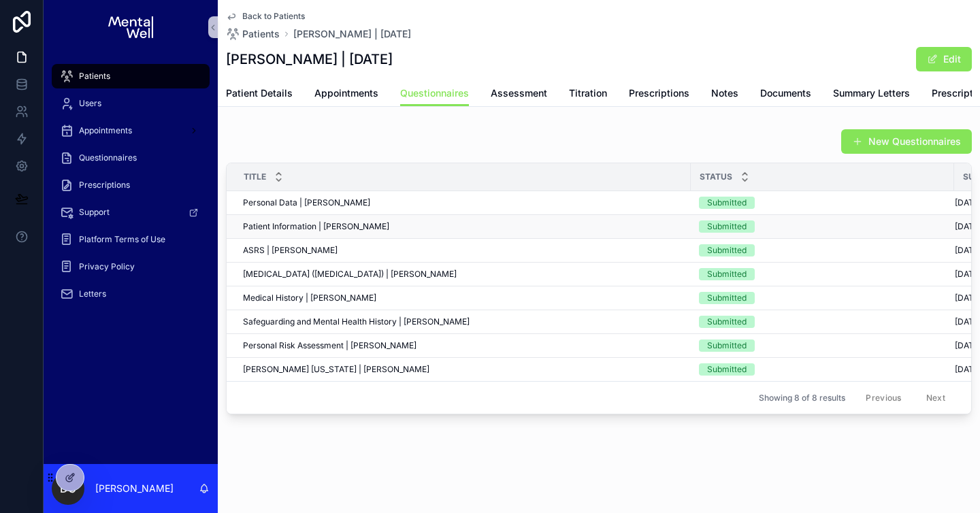
click at [303, 232] on span "Patient Information | [PERSON_NAME]" at bounding box center [316, 226] width 146 height 11
click at [547, 97] on div "Patient Details Appointments Questionnaires Assessment Titration Prescriptions …" at bounding box center [599, 93] width 746 height 26
click at [508, 91] on span "Assessment" at bounding box center [519, 93] width 56 height 14
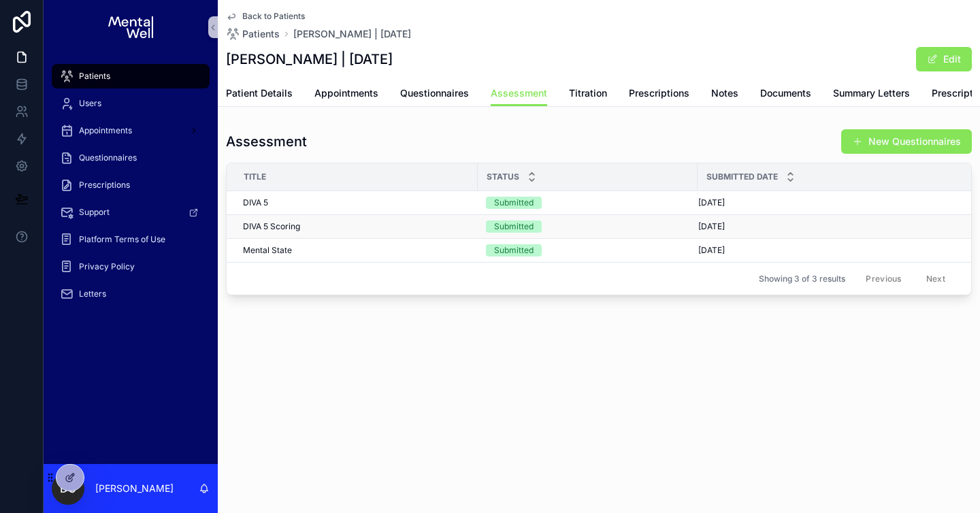
click at [327, 232] on div "DIVA 5 Scoring DIVA 5 Scoring" at bounding box center [356, 226] width 227 height 11
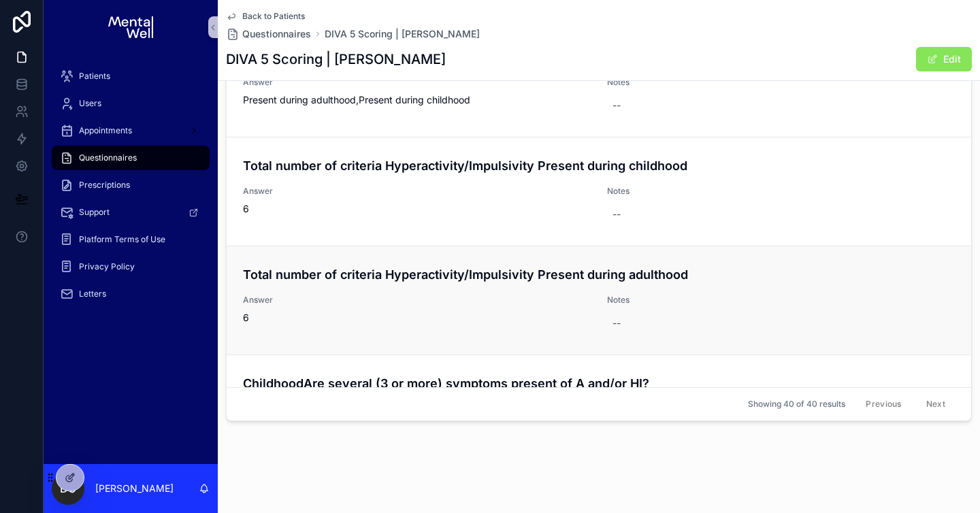
scroll to position [4143, 0]
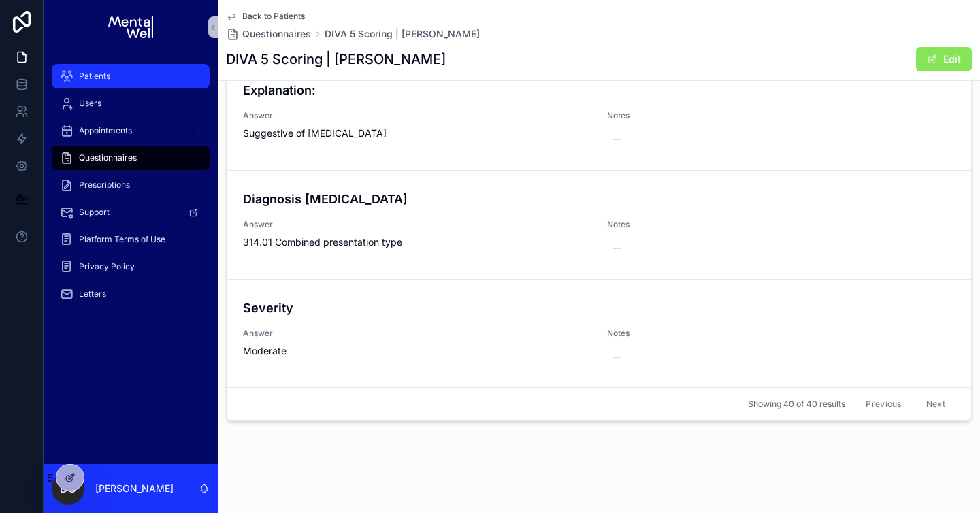
click at [137, 73] on div "Patients" at bounding box center [131, 76] width 142 height 22
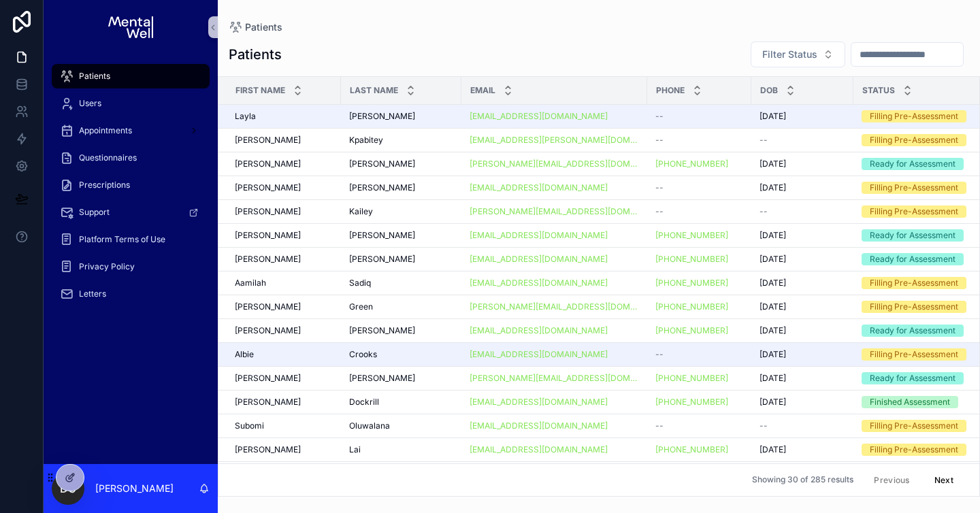
click at [900, 55] on input "scrollable content" at bounding box center [907, 54] width 112 height 19
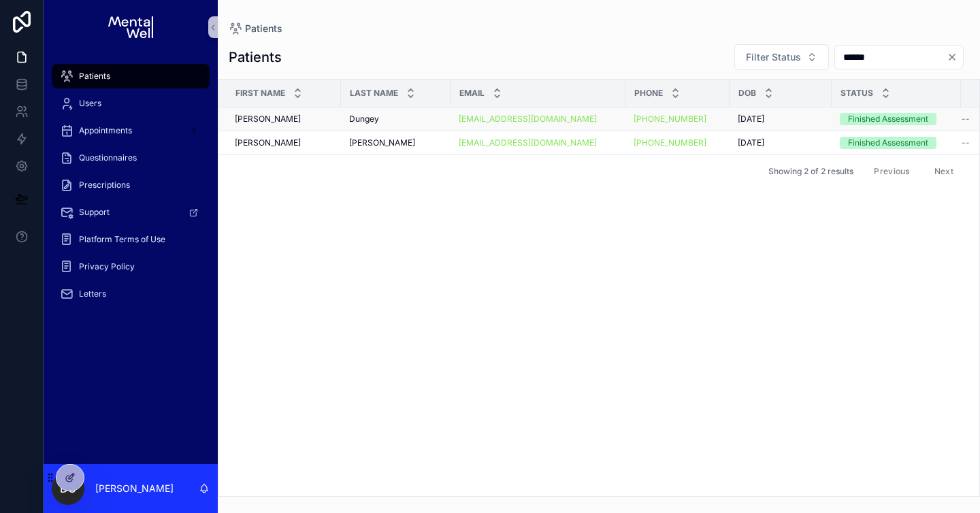
type input "******"
click at [406, 124] on div "Dungey Dungey" at bounding box center [395, 119] width 93 height 11
